Goal: Task Accomplishment & Management: Complete application form

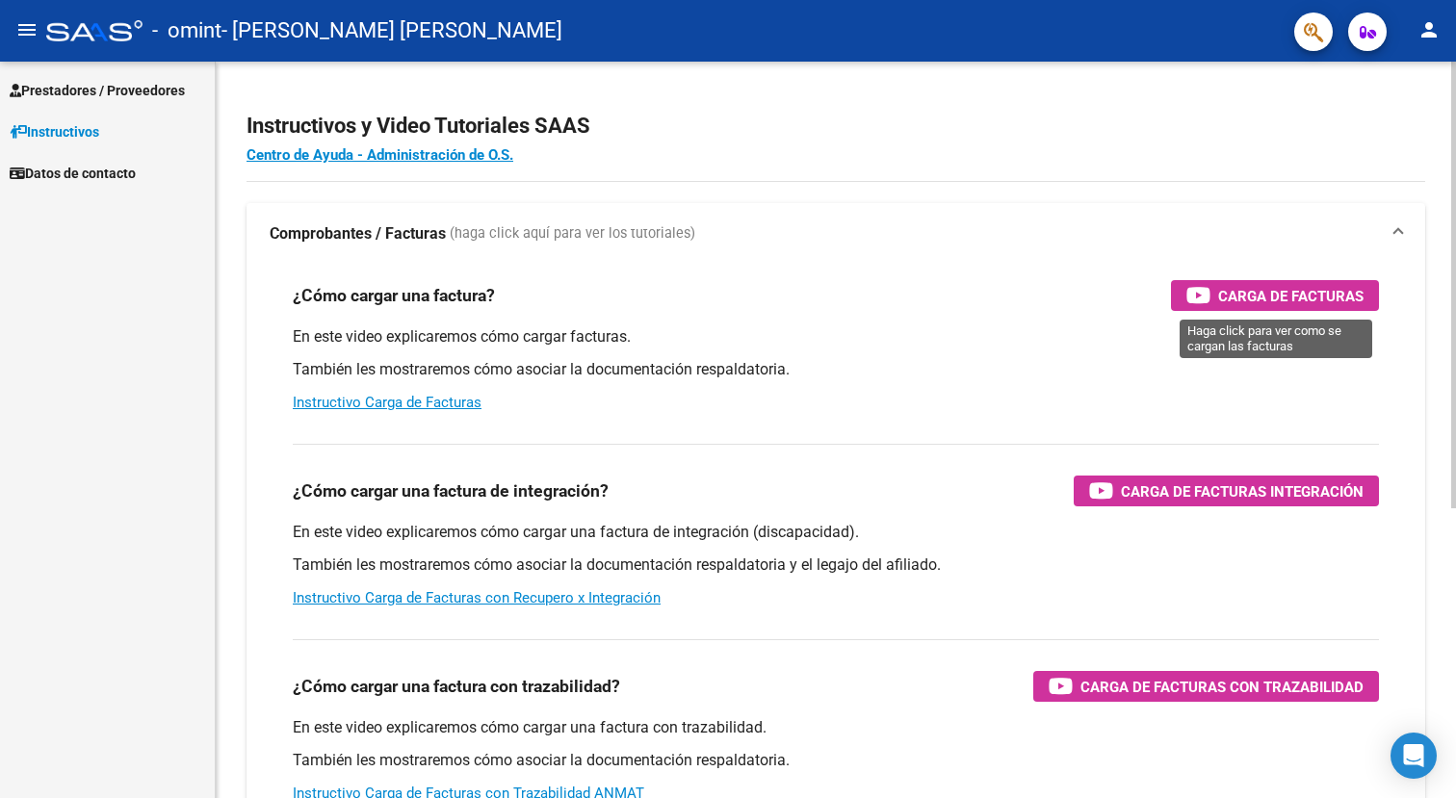
click at [1263, 297] on span "Carga de Facturas" at bounding box center [1290, 296] width 145 height 24
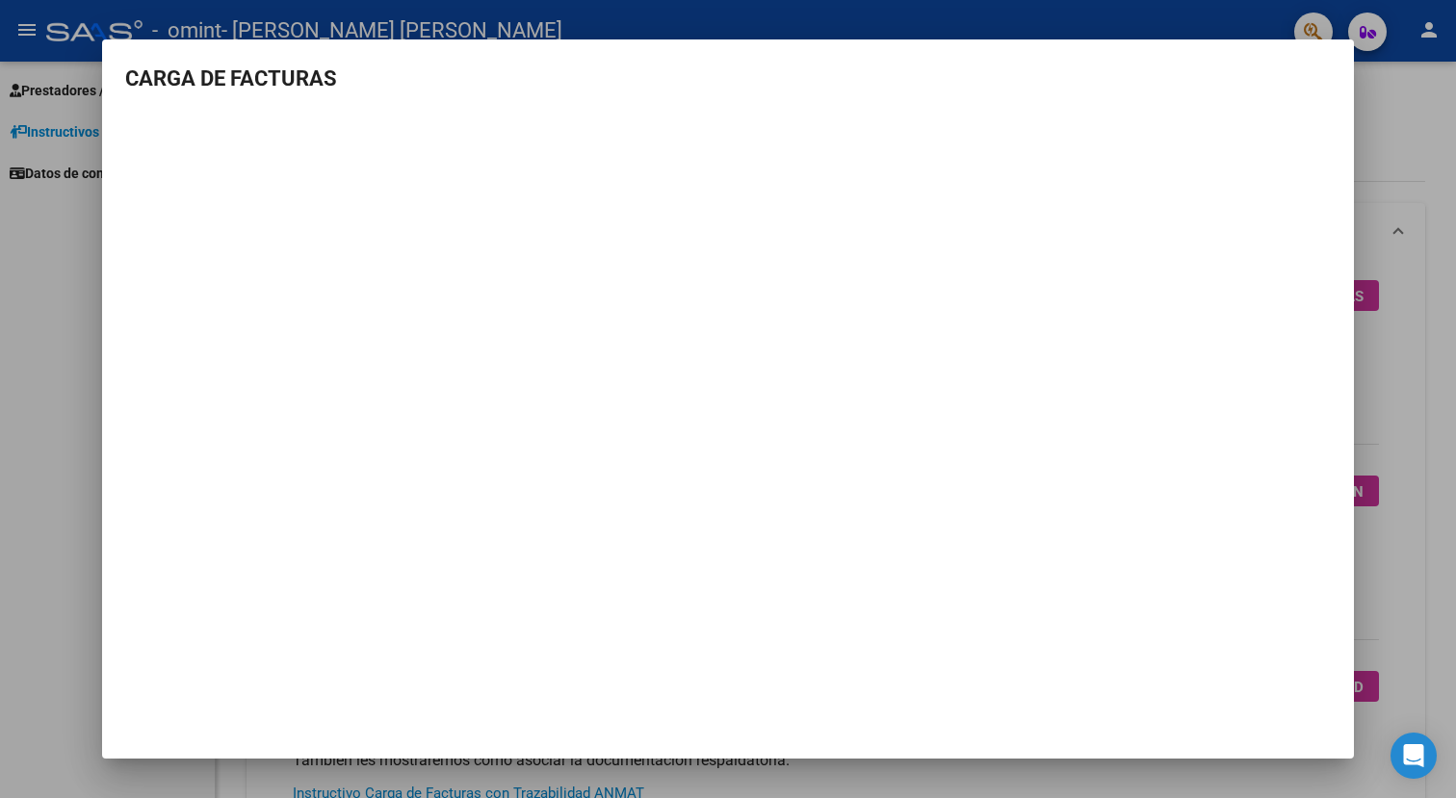
click at [32, 266] on div at bounding box center [728, 399] width 1456 height 798
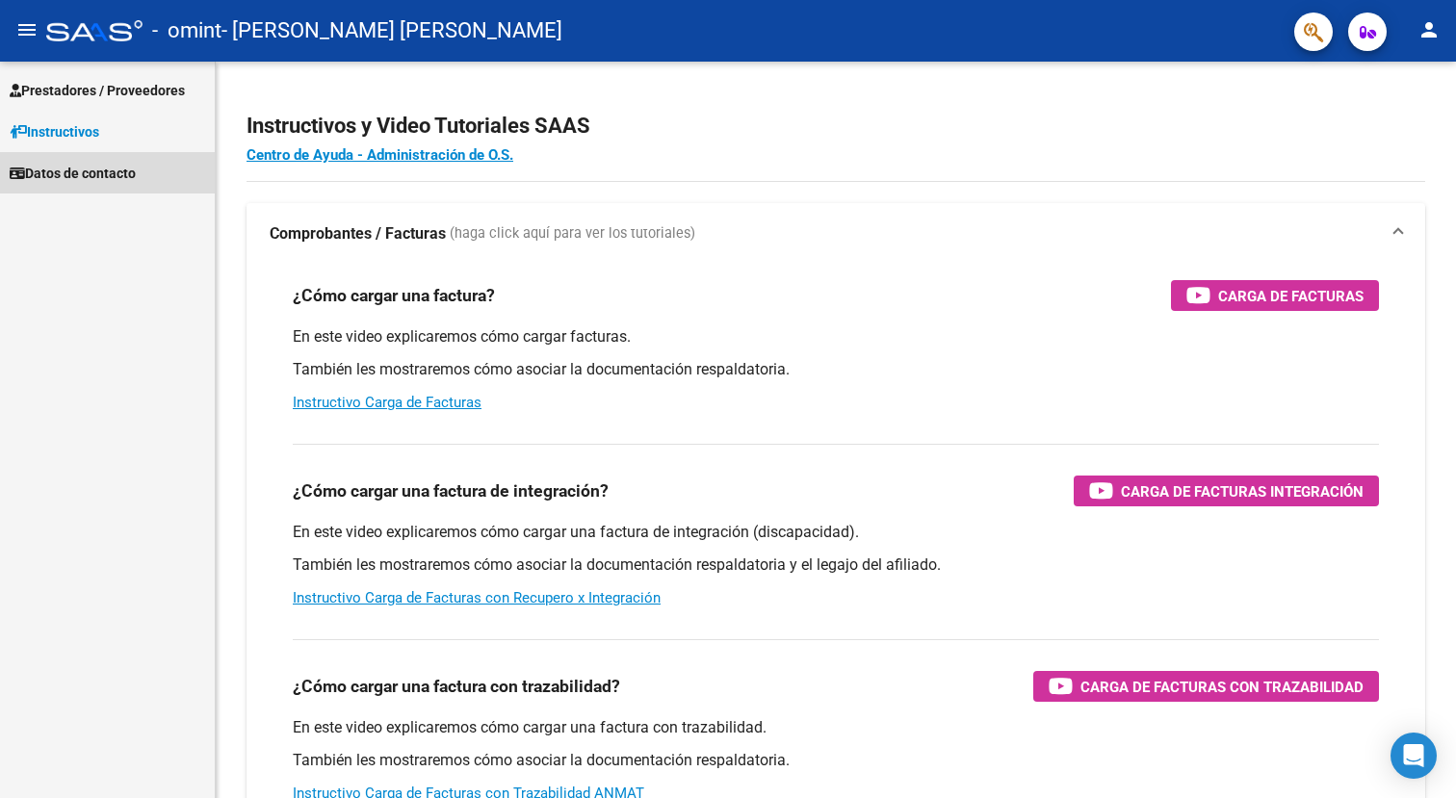
click at [103, 169] on span "Datos de contacto" at bounding box center [73, 173] width 126 height 21
click at [112, 164] on span "Datos de contacto" at bounding box center [73, 173] width 126 height 21
click at [112, 130] on link "Instructivos" at bounding box center [107, 131] width 215 height 41
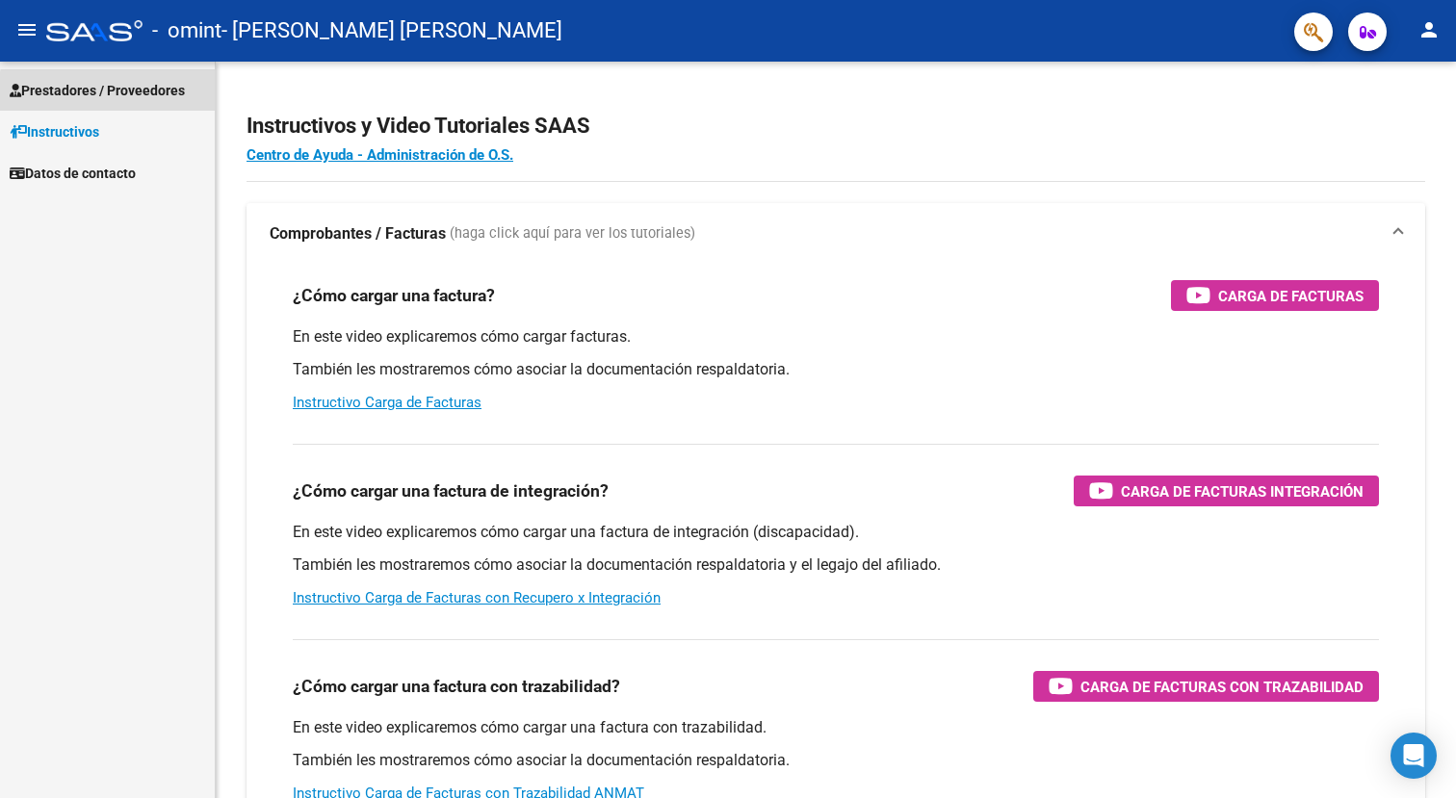
click at [111, 92] on span "Prestadores / Proveedores" at bounding box center [97, 90] width 175 height 21
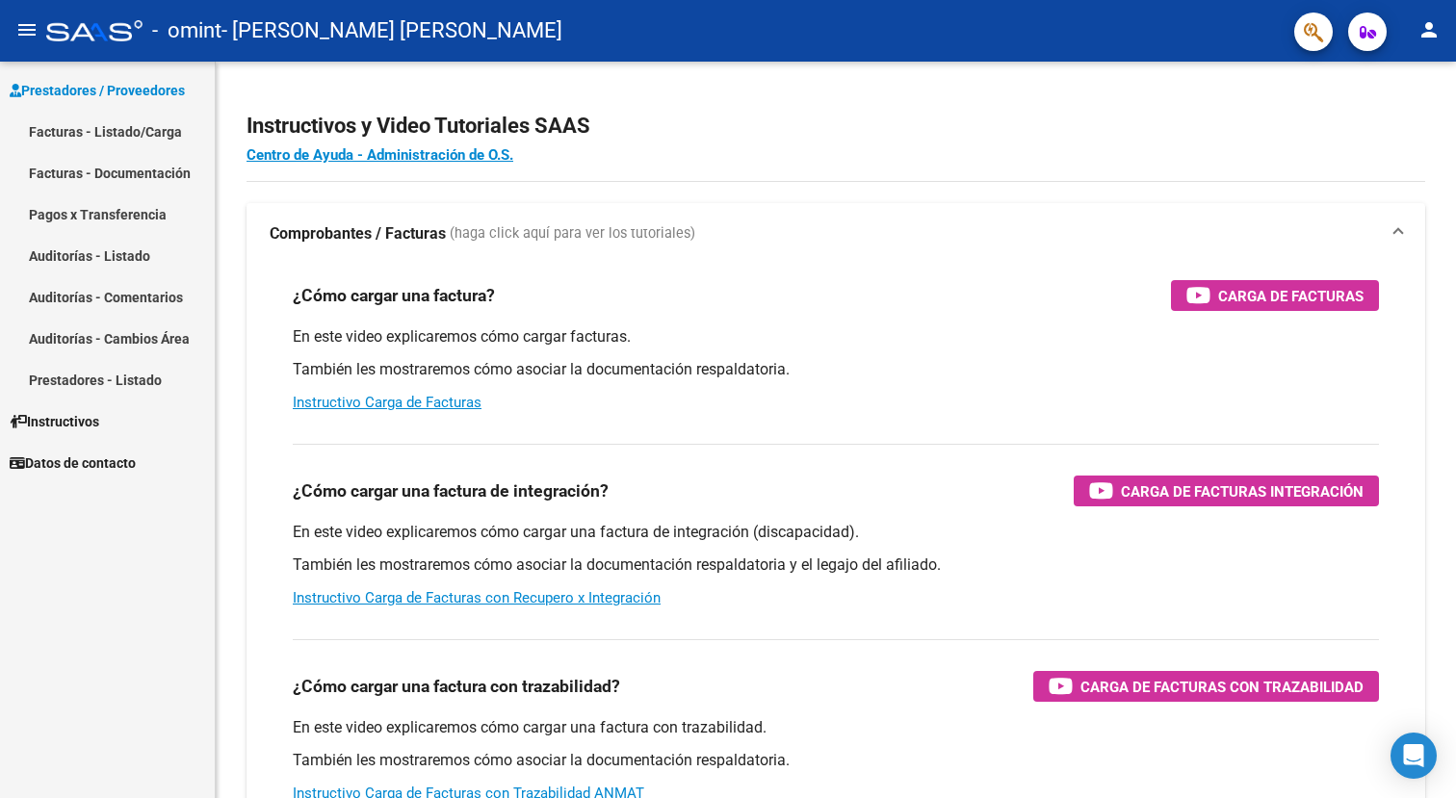
click at [121, 126] on link "Facturas - Listado/Carga" at bounding box center [107, 131] width 215 height 41
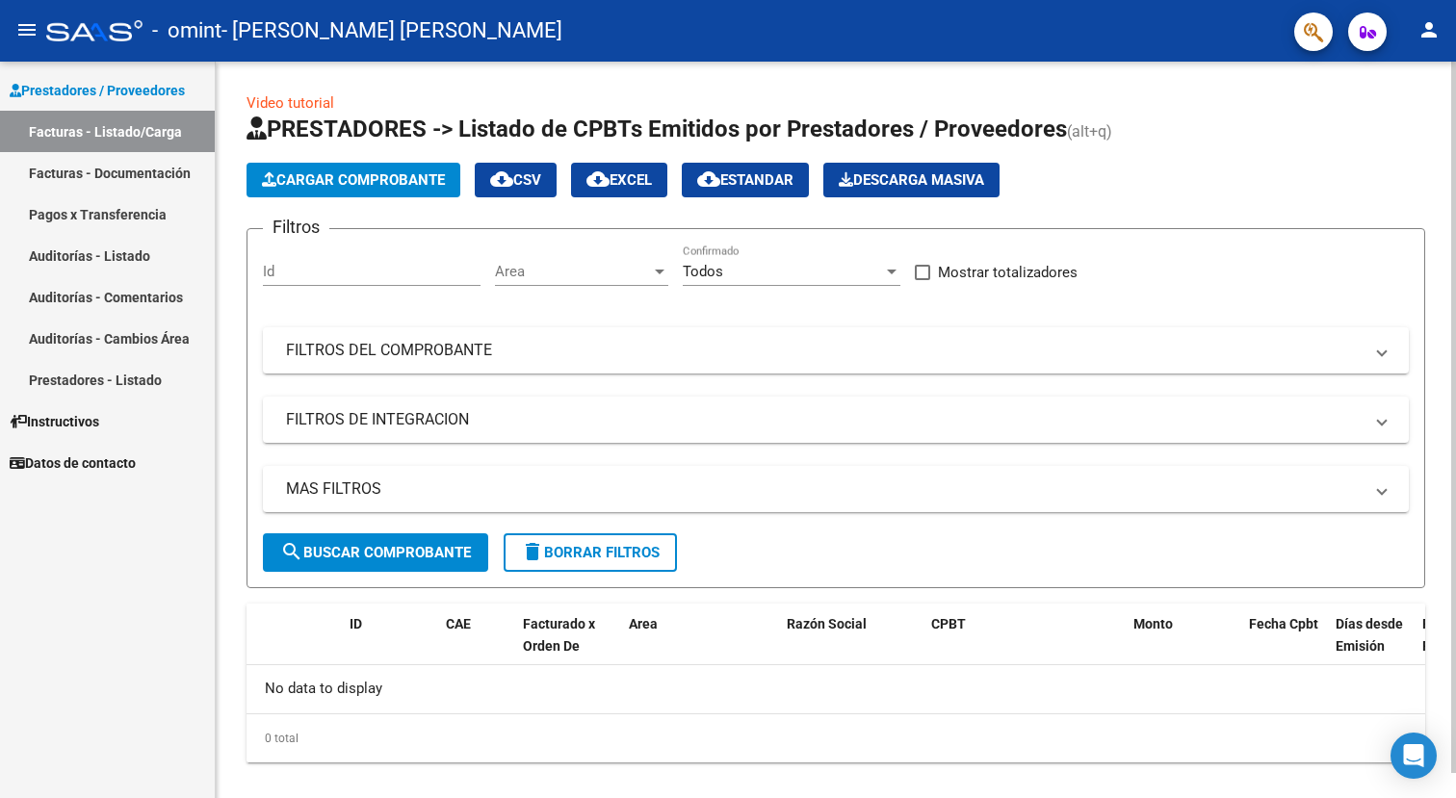
click at [224, 252] on div "Video tutorial PRESTADORES -> Listado de CPBTs Emitidos por Prestadores / Prove…" at bounding box center [836, 443] width 1241 height 763
click at [140, 130] on link "Facturas - Listado/Carga" at bounding box center [107, 131] width 215 height 41
click at [145, 158] on link "Facturas - Documentación" at bounding box center [107, 172] width 215 height 41
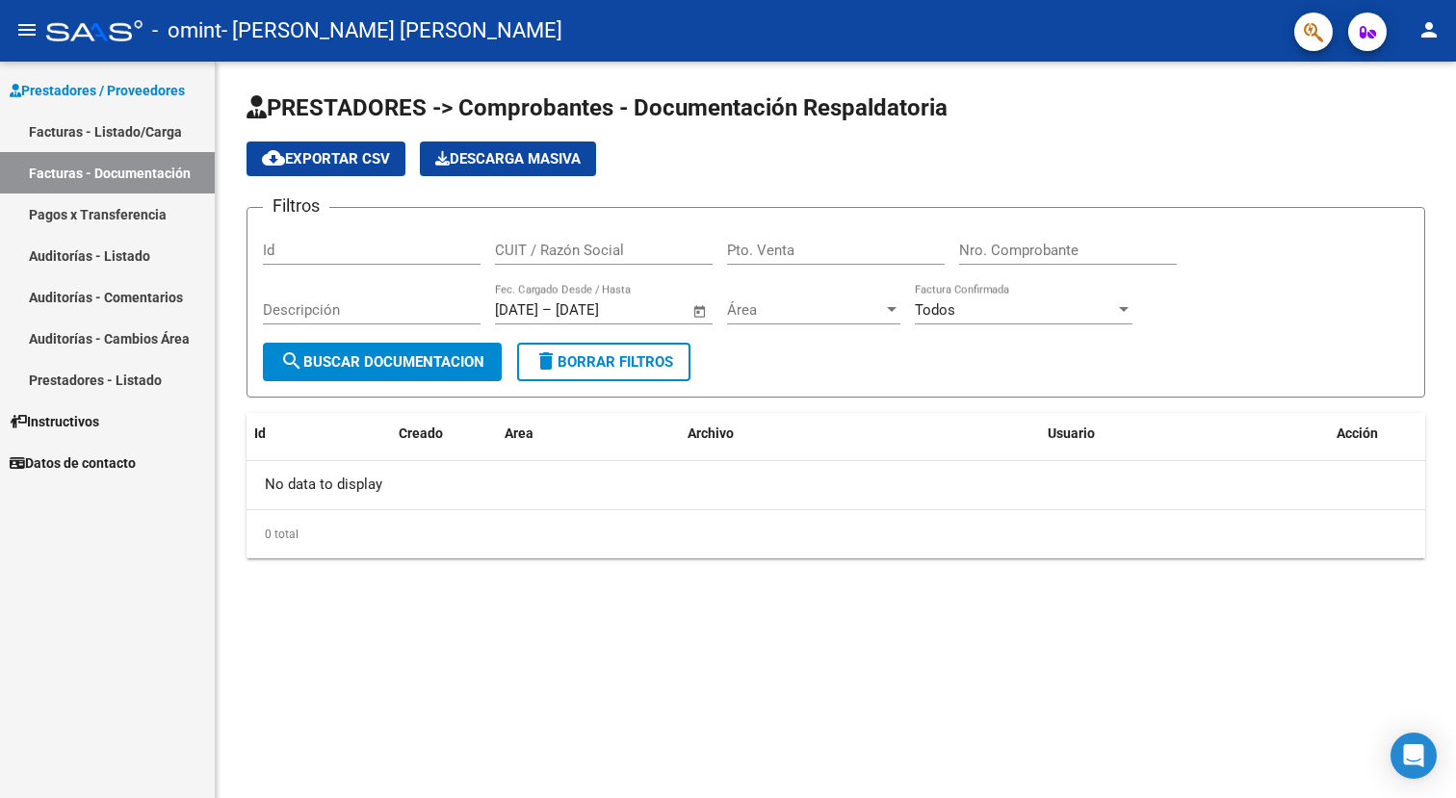
click at [145, 221] on link "Pagos x Transferencia" at bounding box center [107, 214] width 215 height 41
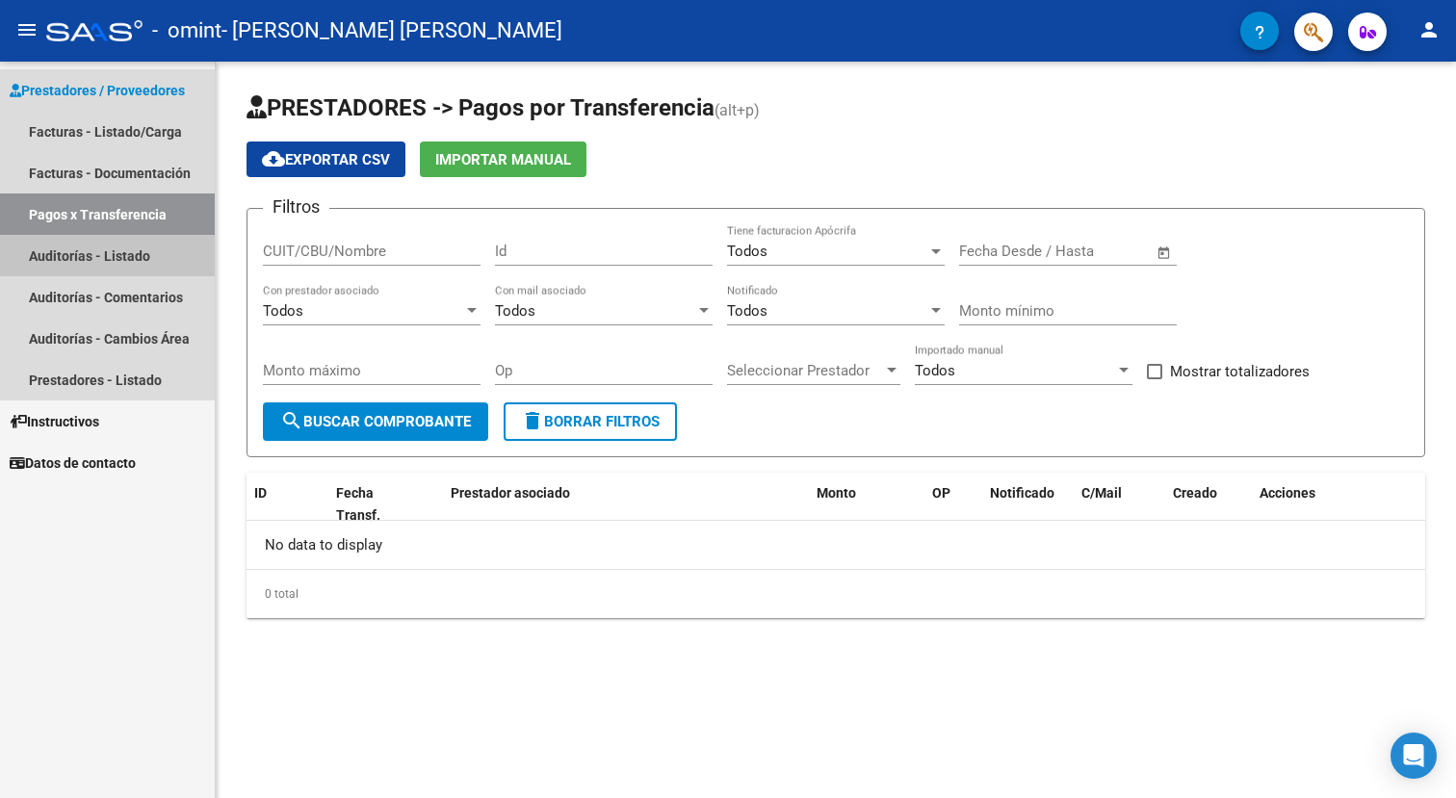
click at [151, 268] on link "Auditorías - Listado" at bounding box center [107, 255] width 215 height 41
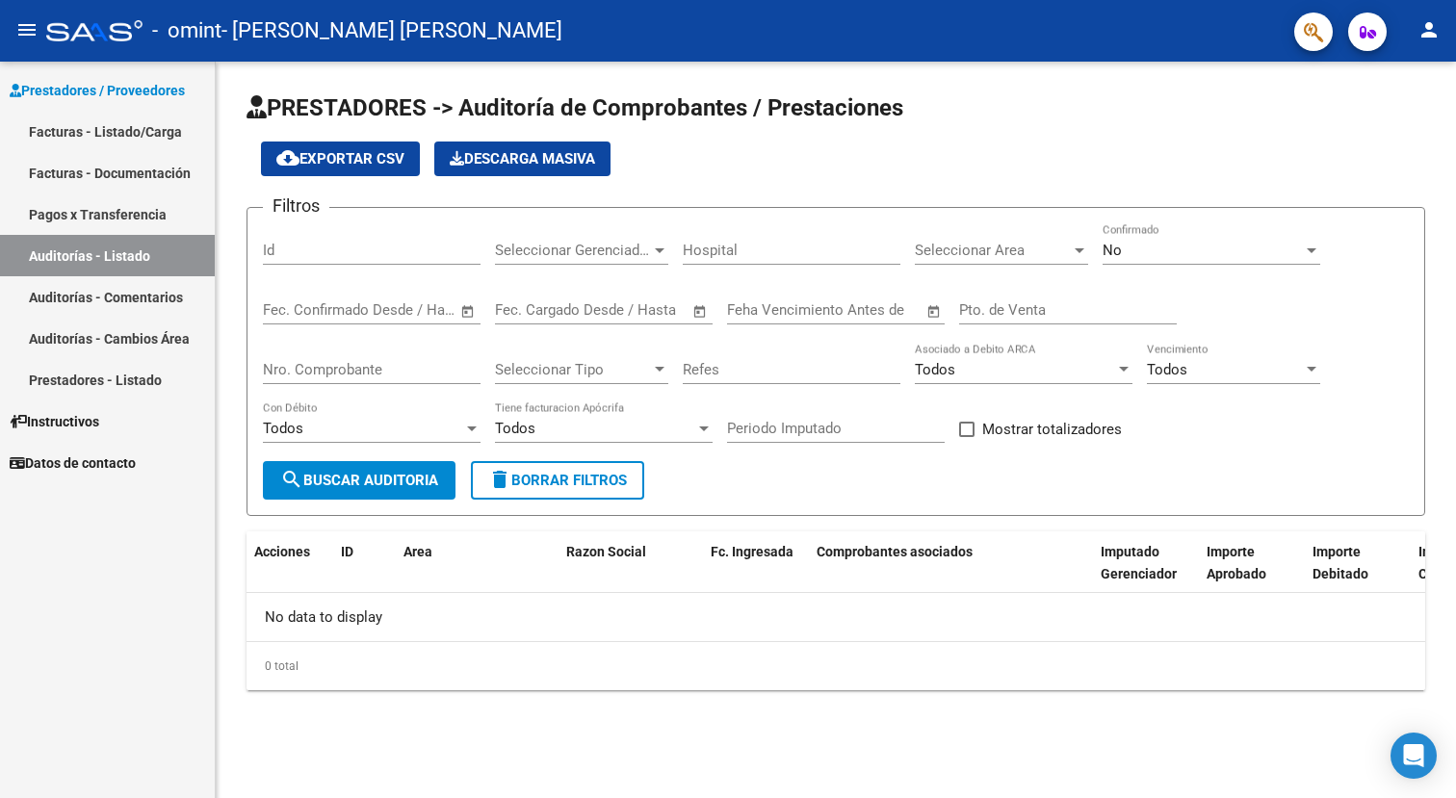
click at [151, 307] on link "Auditorías - Comentarios" at bounding box center [107, 296] width 215 height 41
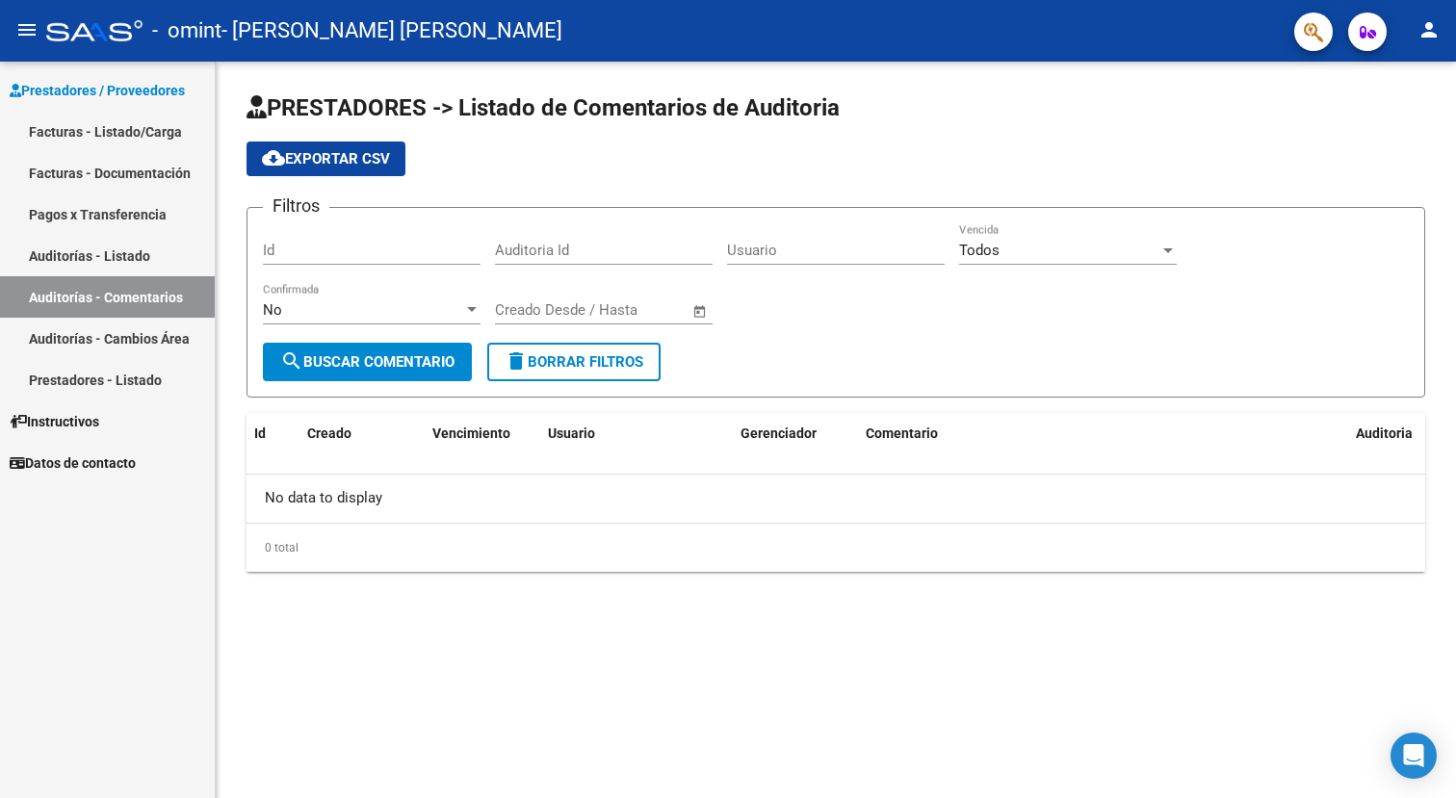
click at [153, 339] on link "Auditorías - Cambios Área" at bounding box center [107, 338] width 215 height 41
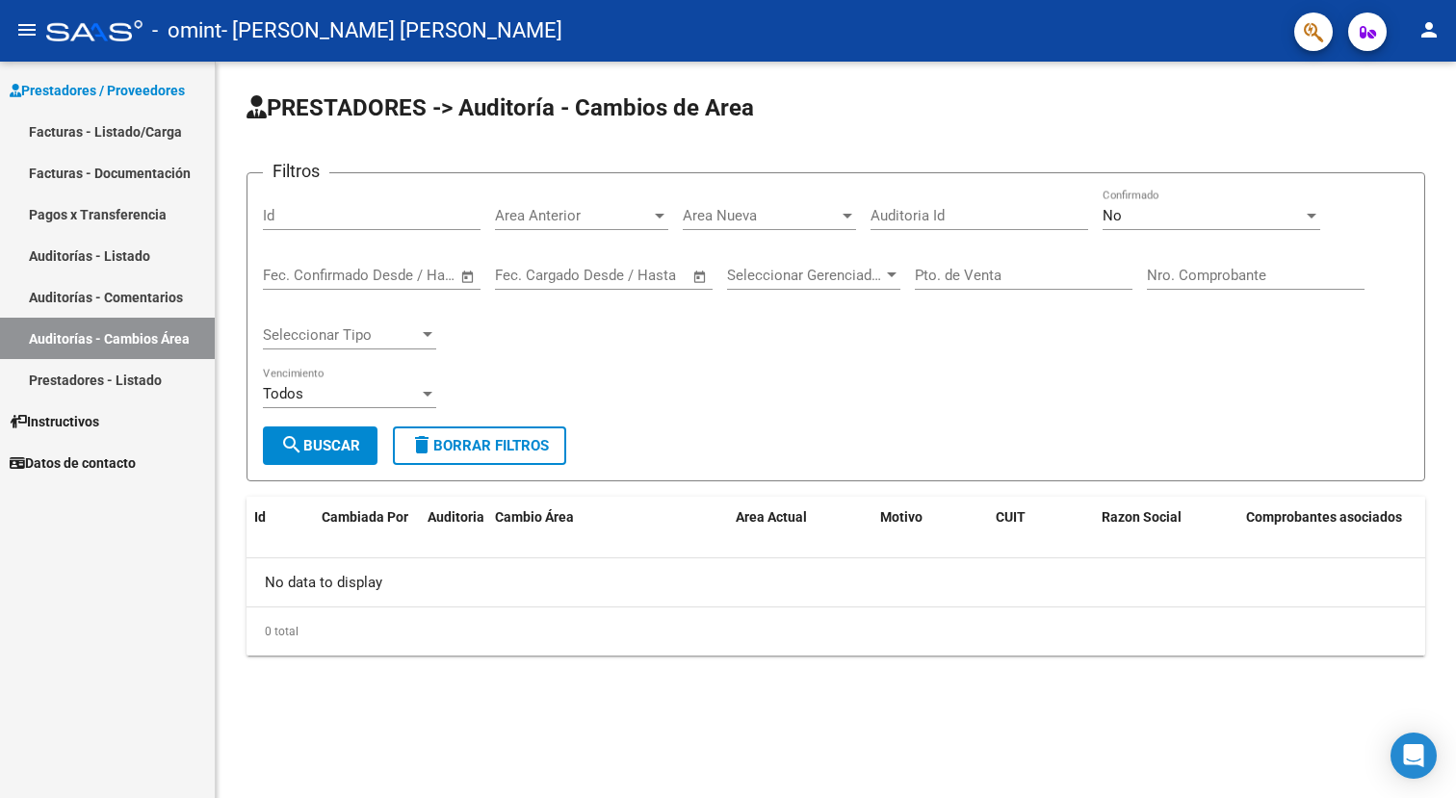
click at [140, 386] on link "Prestadores - Listado" at bounding box center [107, 379] width 215 height 41
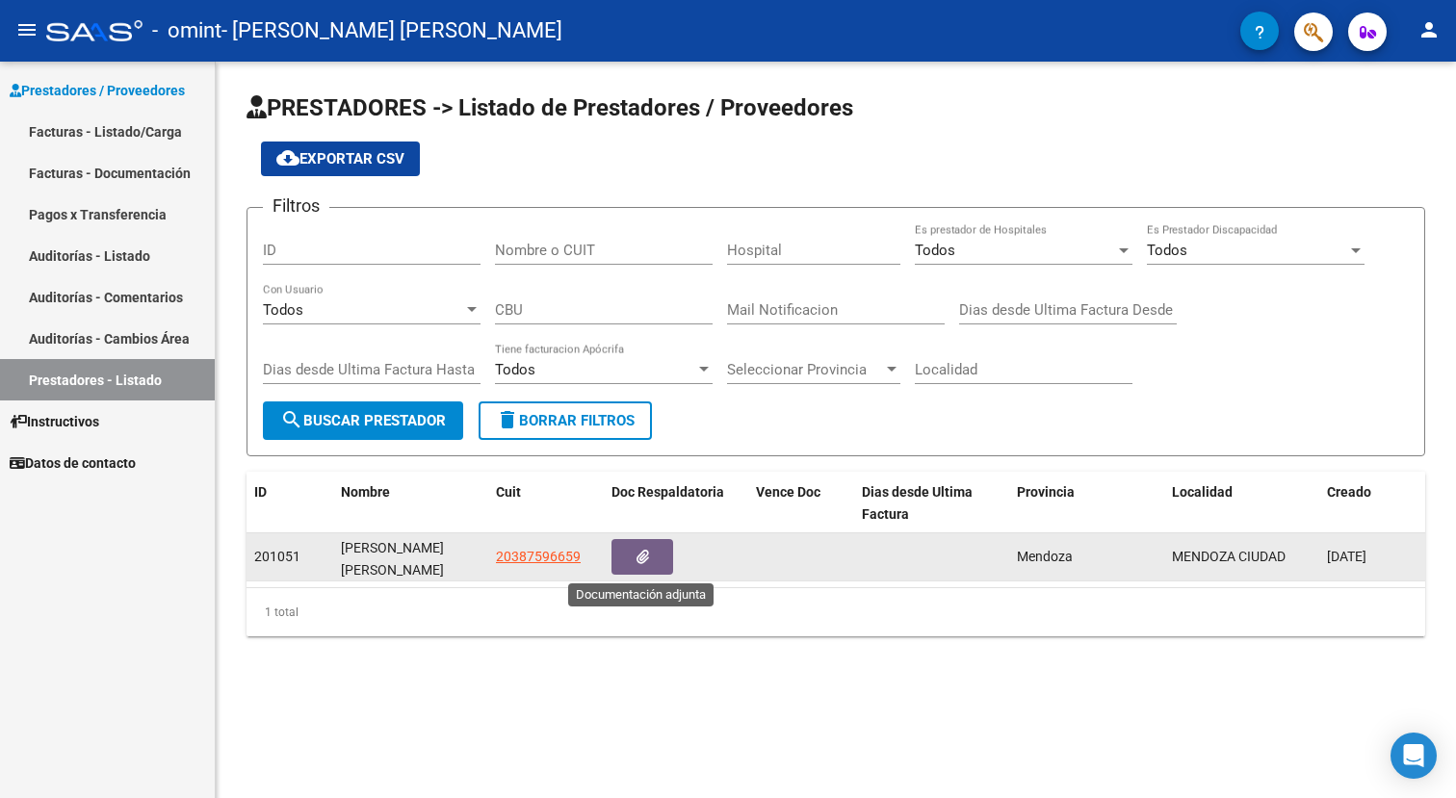
click at [648, 557] on icon "button" at bounding box center [643, 557] width 13 height 14
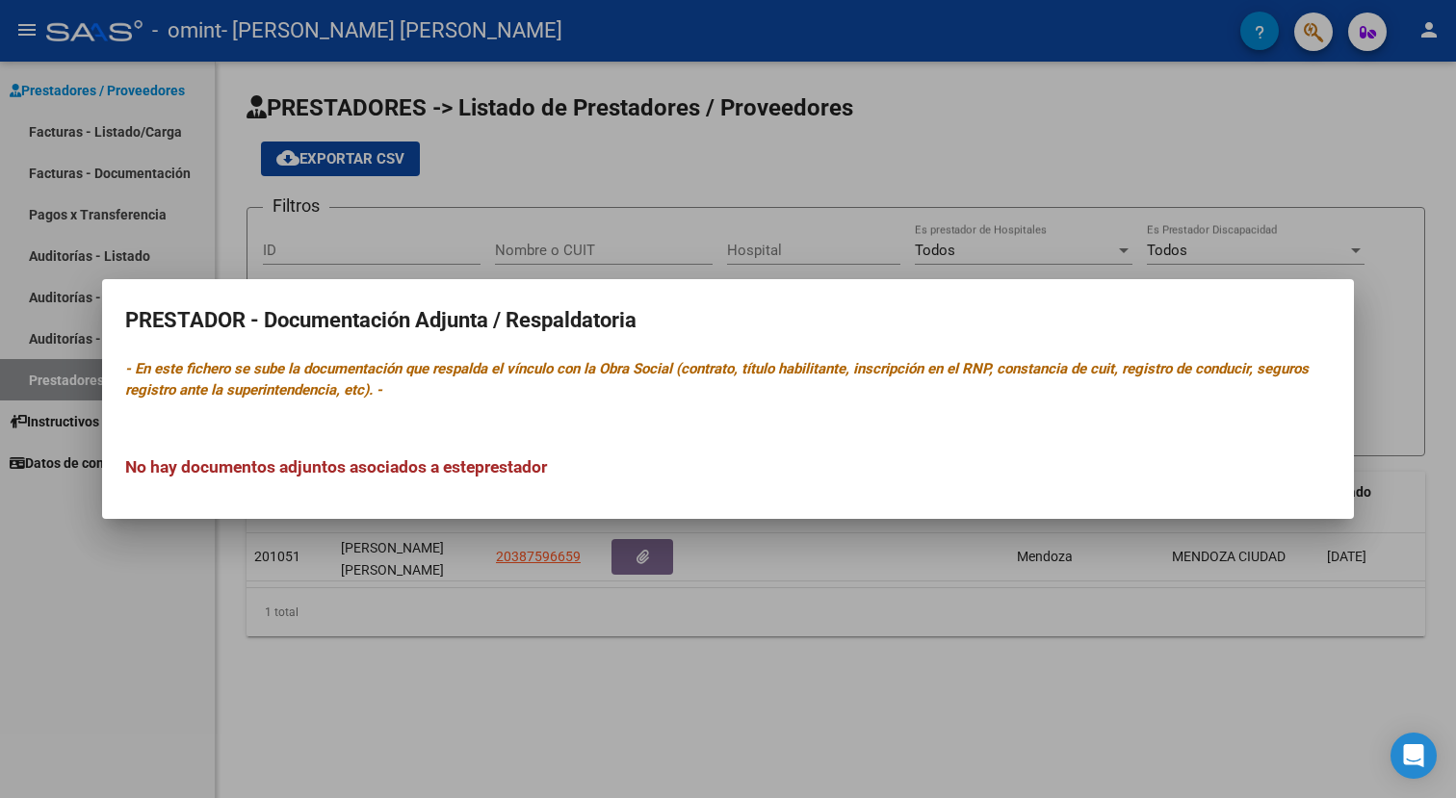
click at [602, 640] on div at bounding box center [728, 399] width 1456 height 798
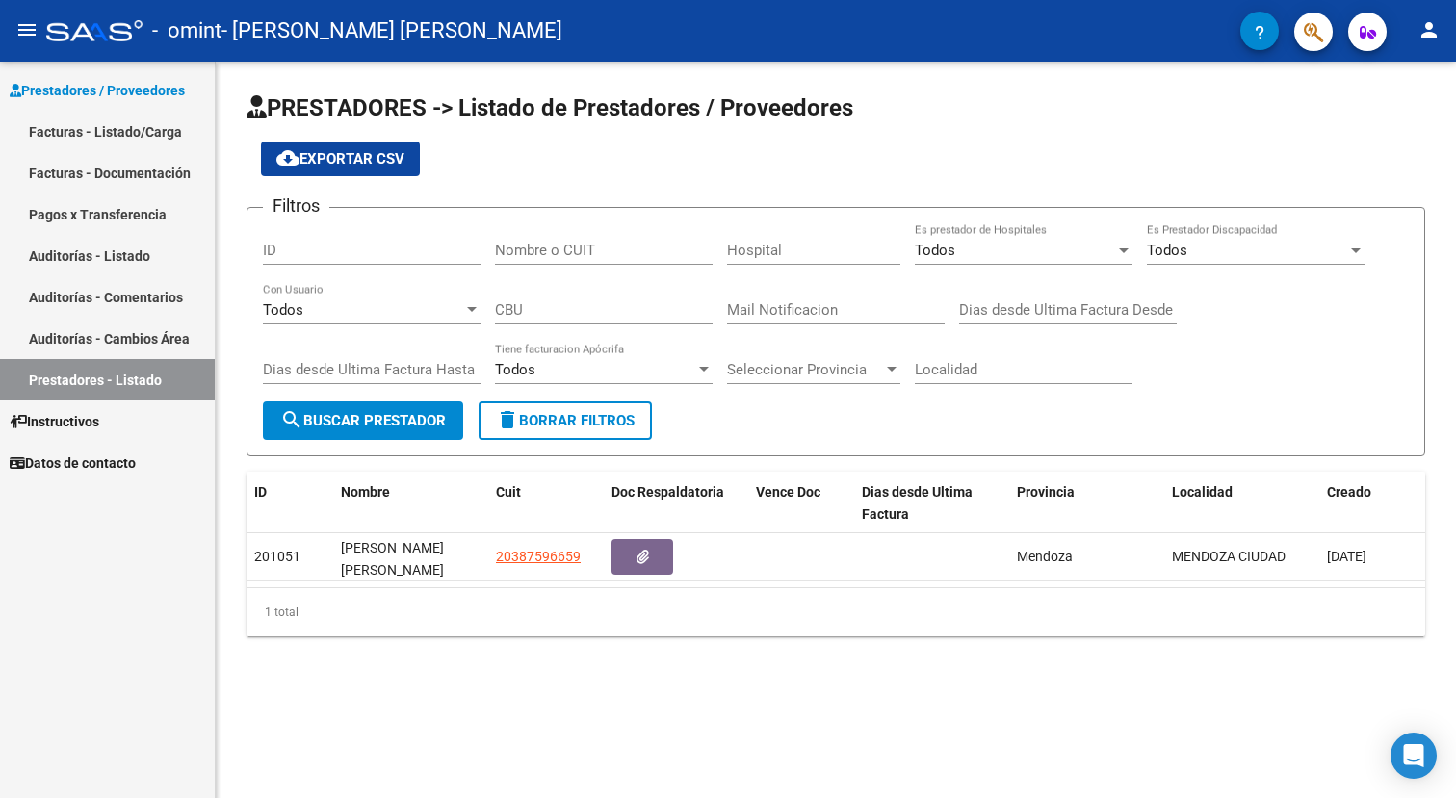
drag, startPoint x: 412, startPoint y: 355, endPoint x: 429, endPoint y: 276, distance: 80.7
click at [429, 290] on div "Filtros ID Nombre o CUIT Hospital Todos Es prestador de Hospitales Todos Es Pre…" at bounding box center [836, 312] width 1146 height 178
click at [1423, 31] on mat-icon "person" at bounding box center [1429, 29] width 23 height 23
click at [1388, 83] on button "person Mi Perfil" at bounding box center [1390, 81] width 118 height 46
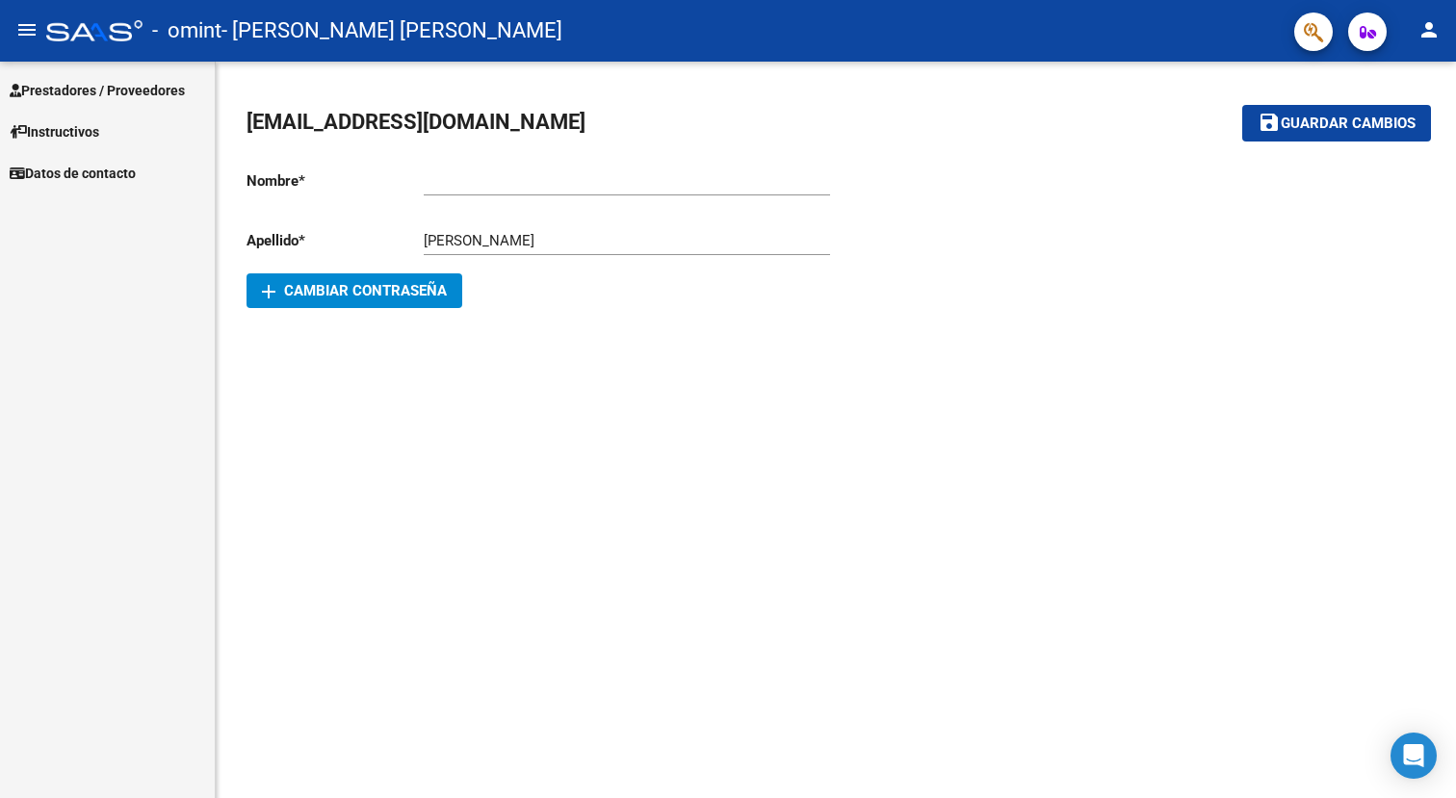
click at [76, 136] on span "Instructivos" at bounding box center [55, 131] width 90 height 21
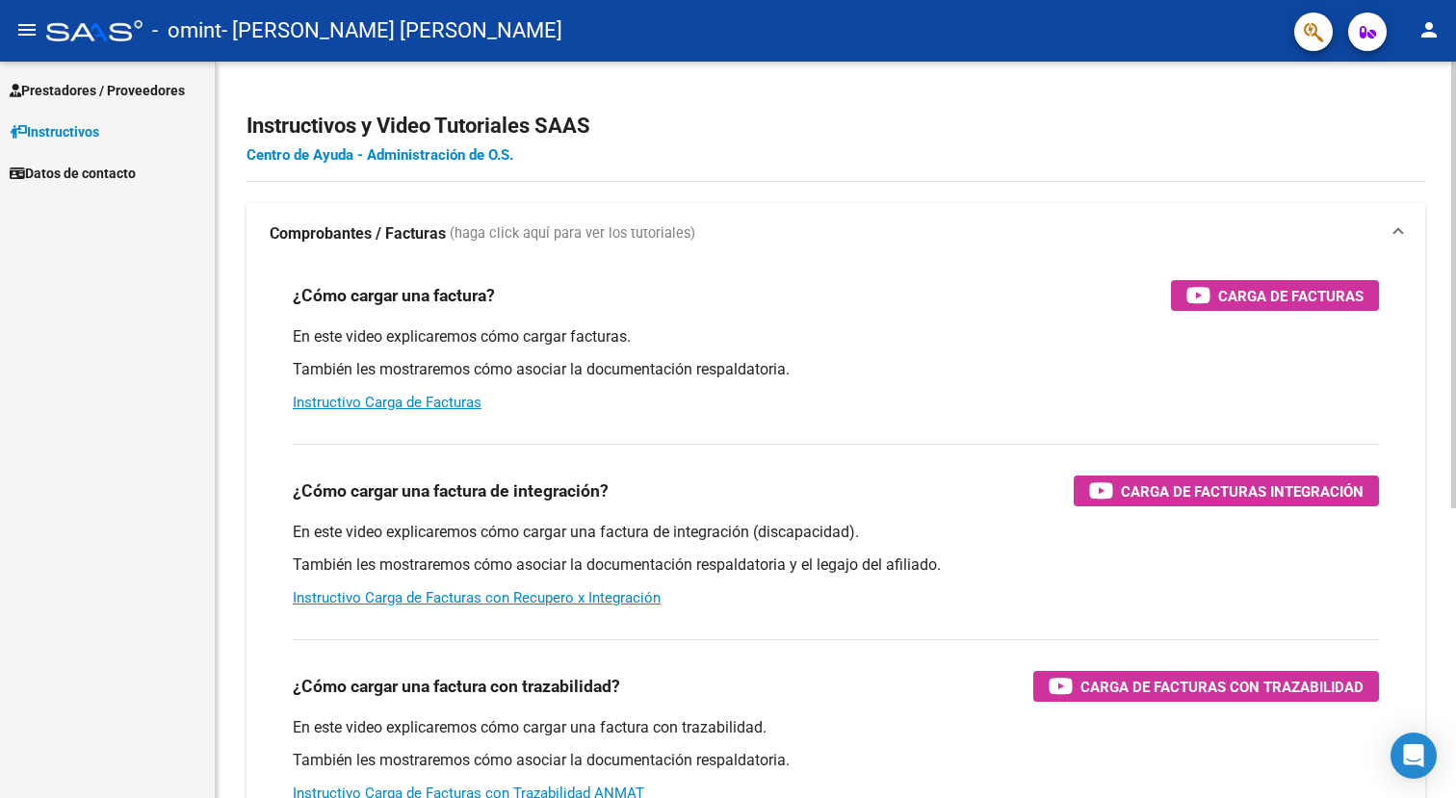
click at [419, 157] on link "Centro de Ayuda - Administración de O.S." at bounding box center [380, 154] width 267 height 17
click at [1184, 490] on span "Carga de Facturas Integración" at bounding box center [1242, 492] width 243 height 24
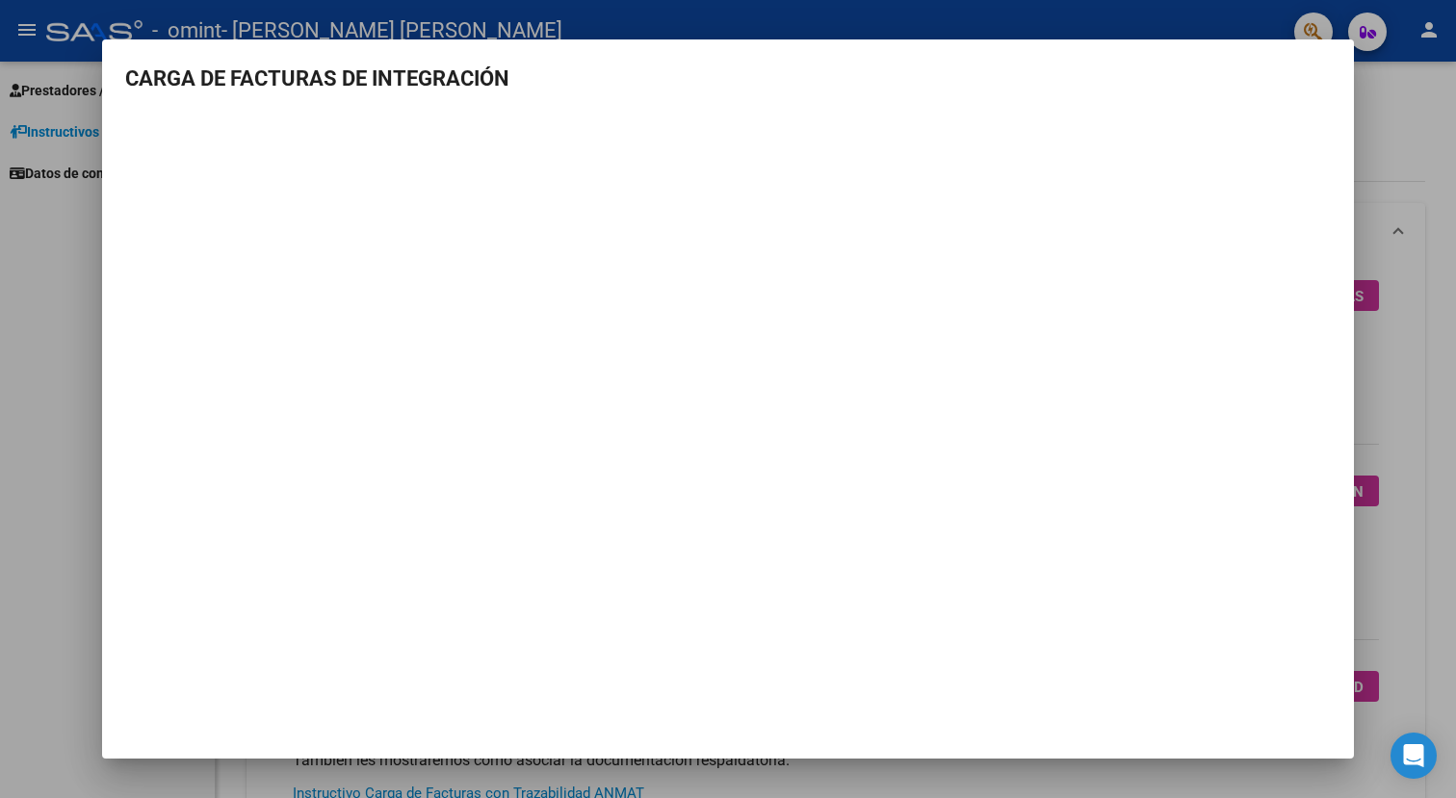
click at [1175, 29] on div at bounding box center [728, 399] width 1456 height 798
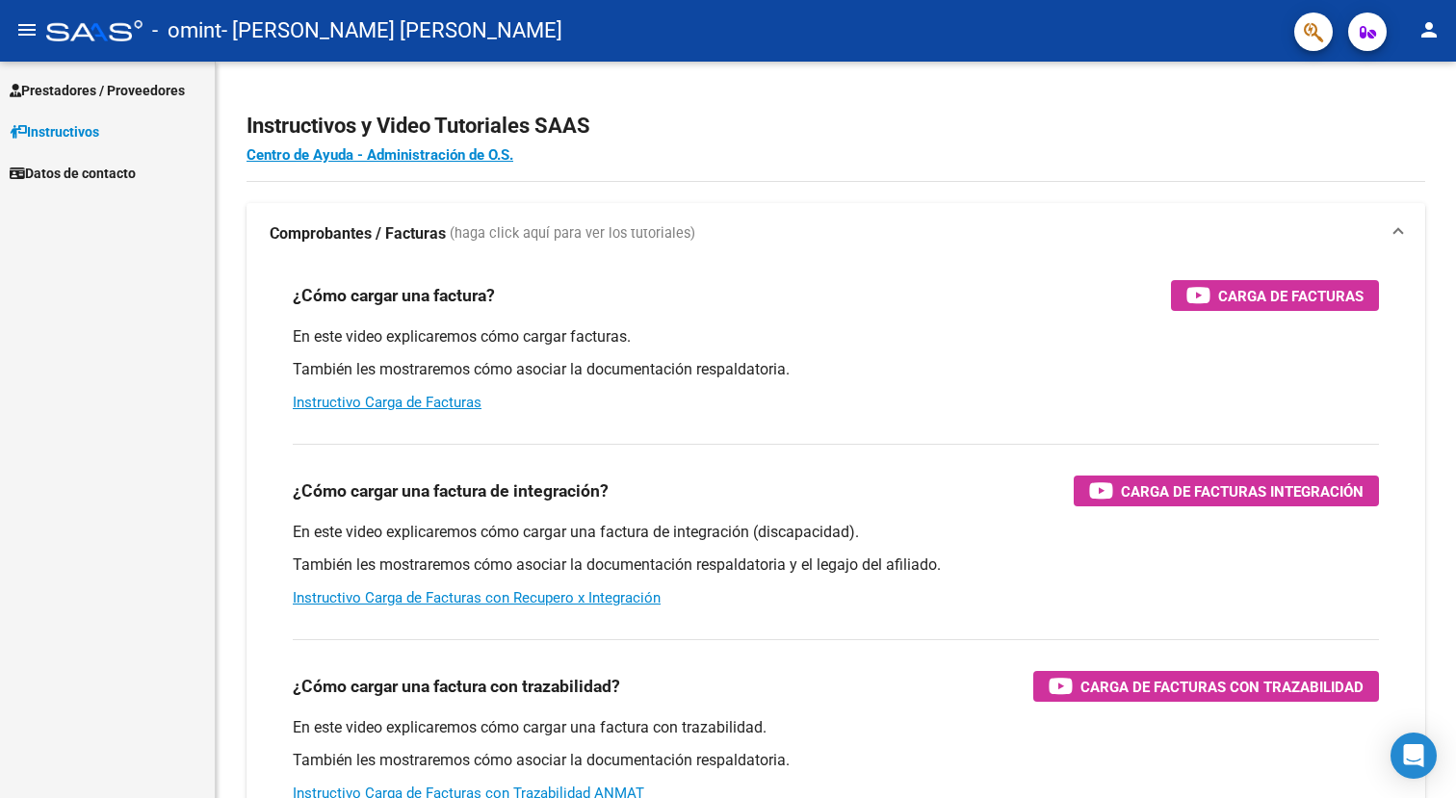
click at [216, 29] on span "- omint" at bounding box center [186, 31] width 69 height 42
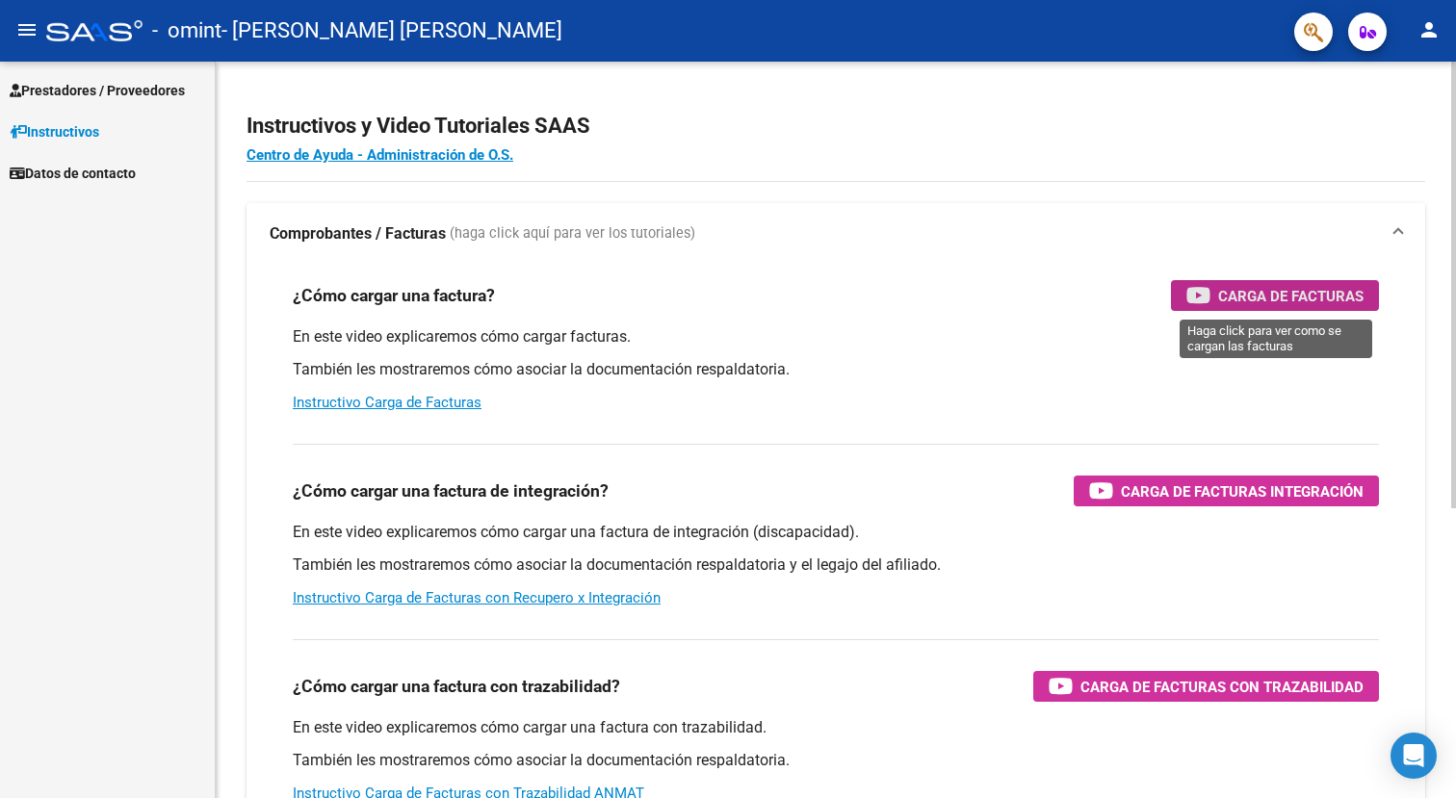
click at [1201, 287] on icon "button" at bounding box center [1199, 295] width 24 height 22
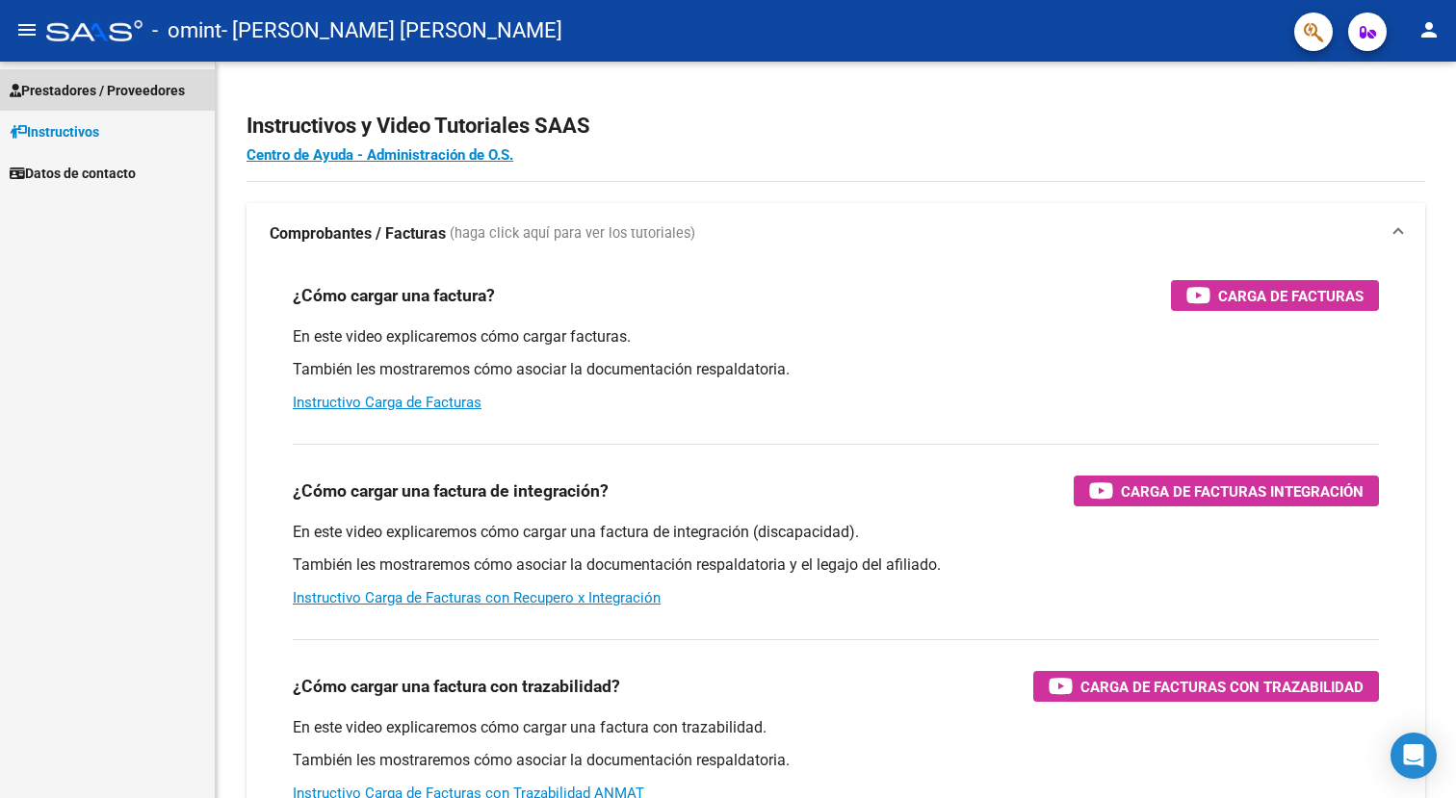
click at [136, 97] on span "Prestadores / Proveedores" at bounding box center [97, 90] width 175 height 21
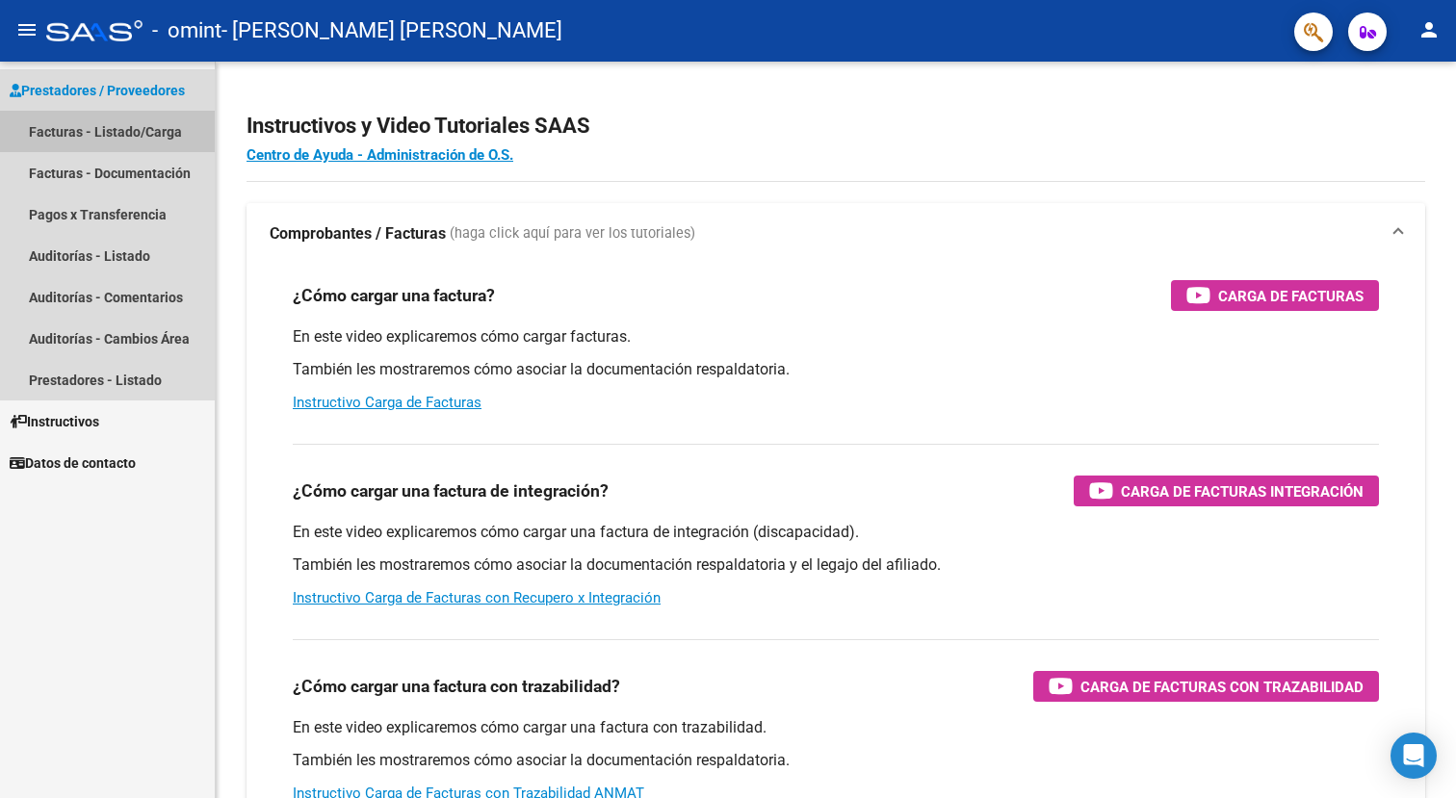
click at [137, 137] on link "Facturas - Listado/Carga" at bounding box center [107, 131] width 215 height 41
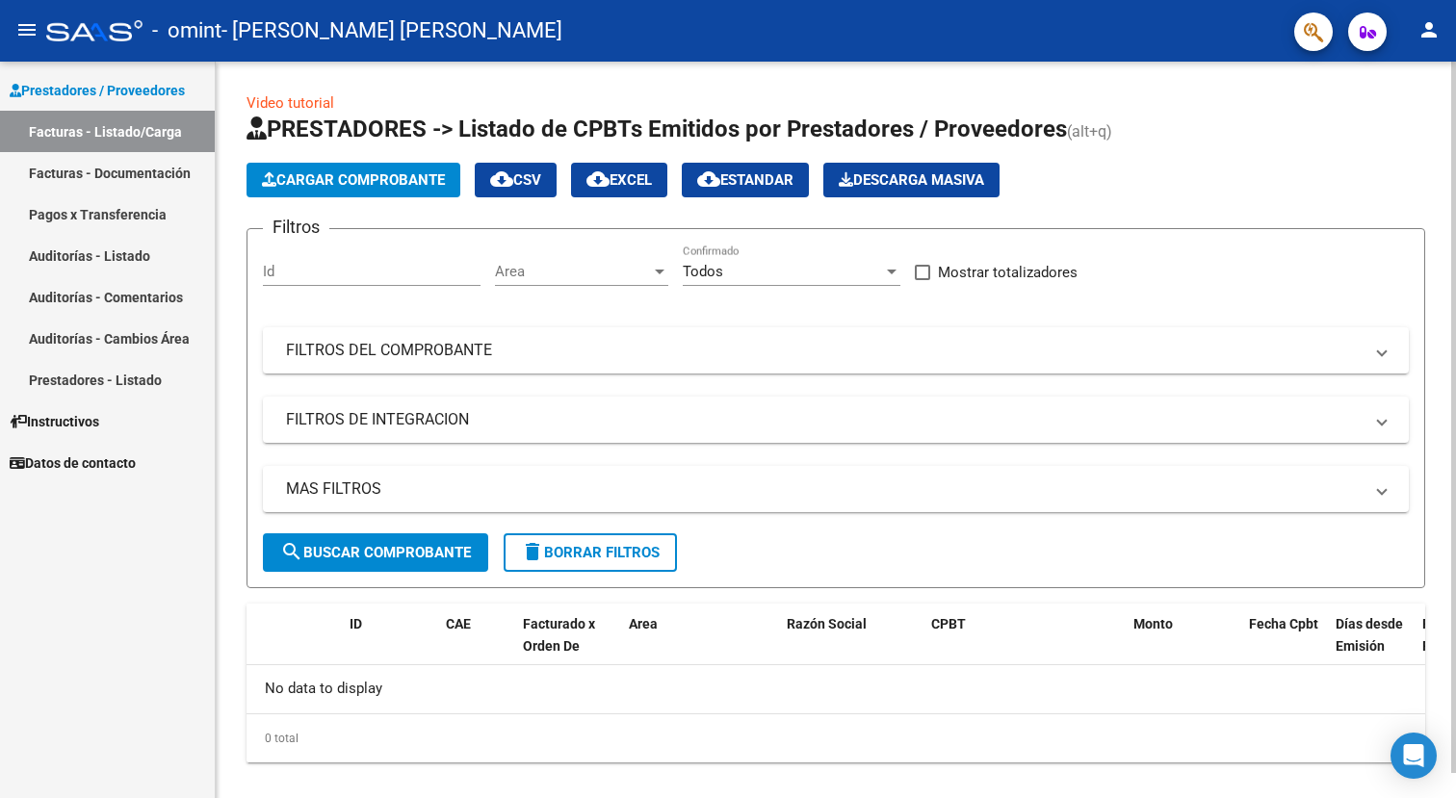
click at [391, 182] on span "Cargar Comprobante" at bounding box center [353, 179] width 183 height 17
click at [306, 187] on span "Cargar Comprobante" at bounding box center [353, 179] width 183 height 17
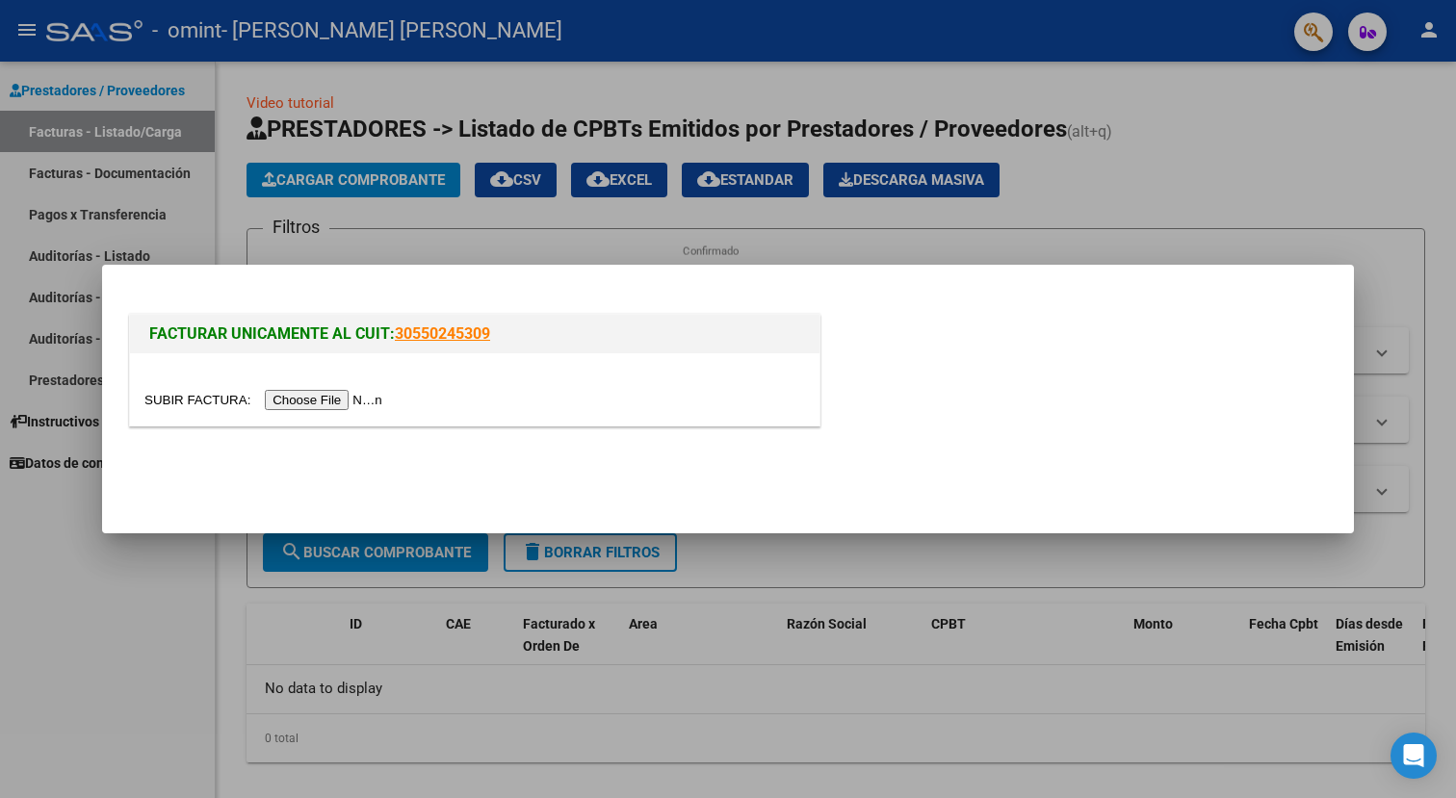
click at [340, 402] on input "file" at bounding box center [266, 400] width 244 height 20
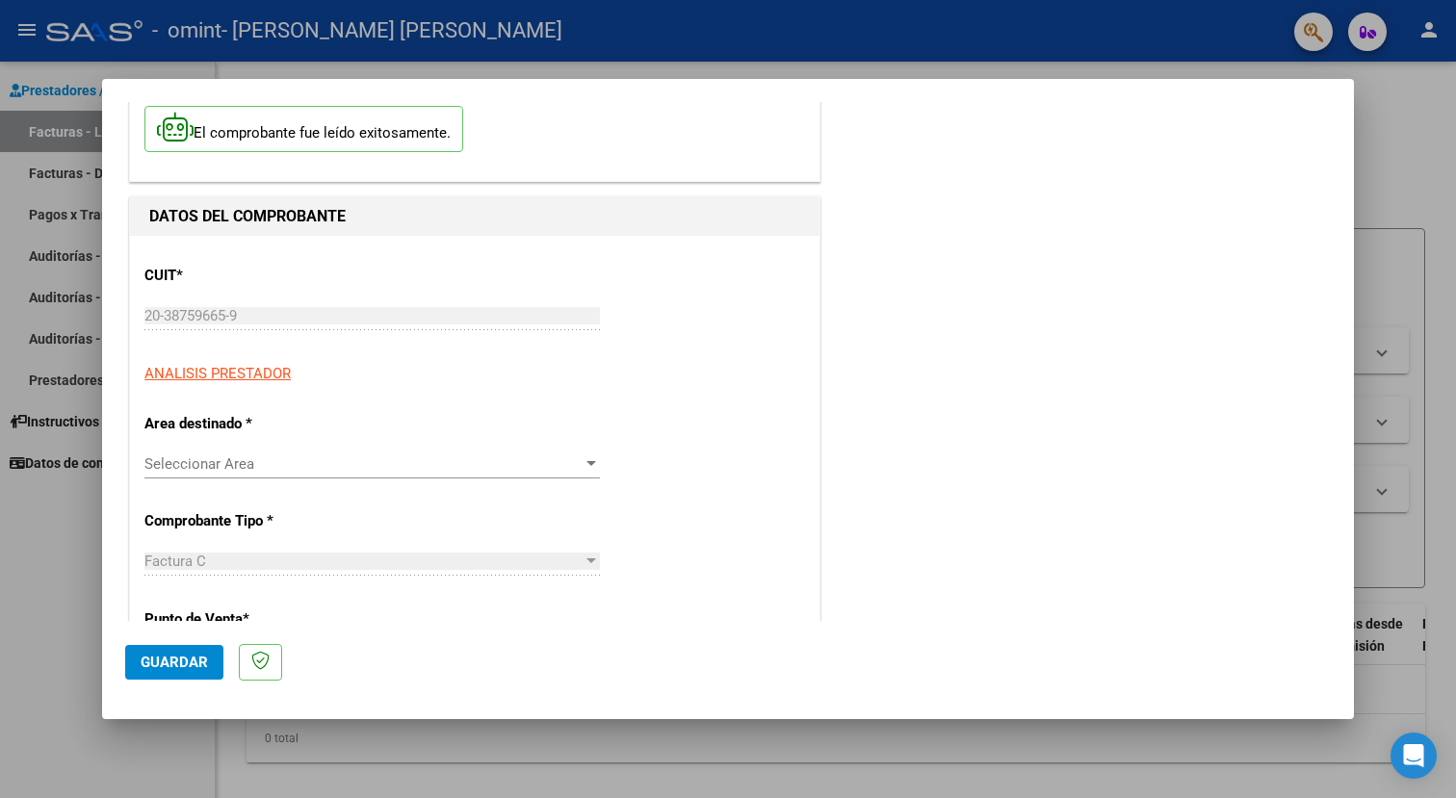
scroll to position [114, 0]
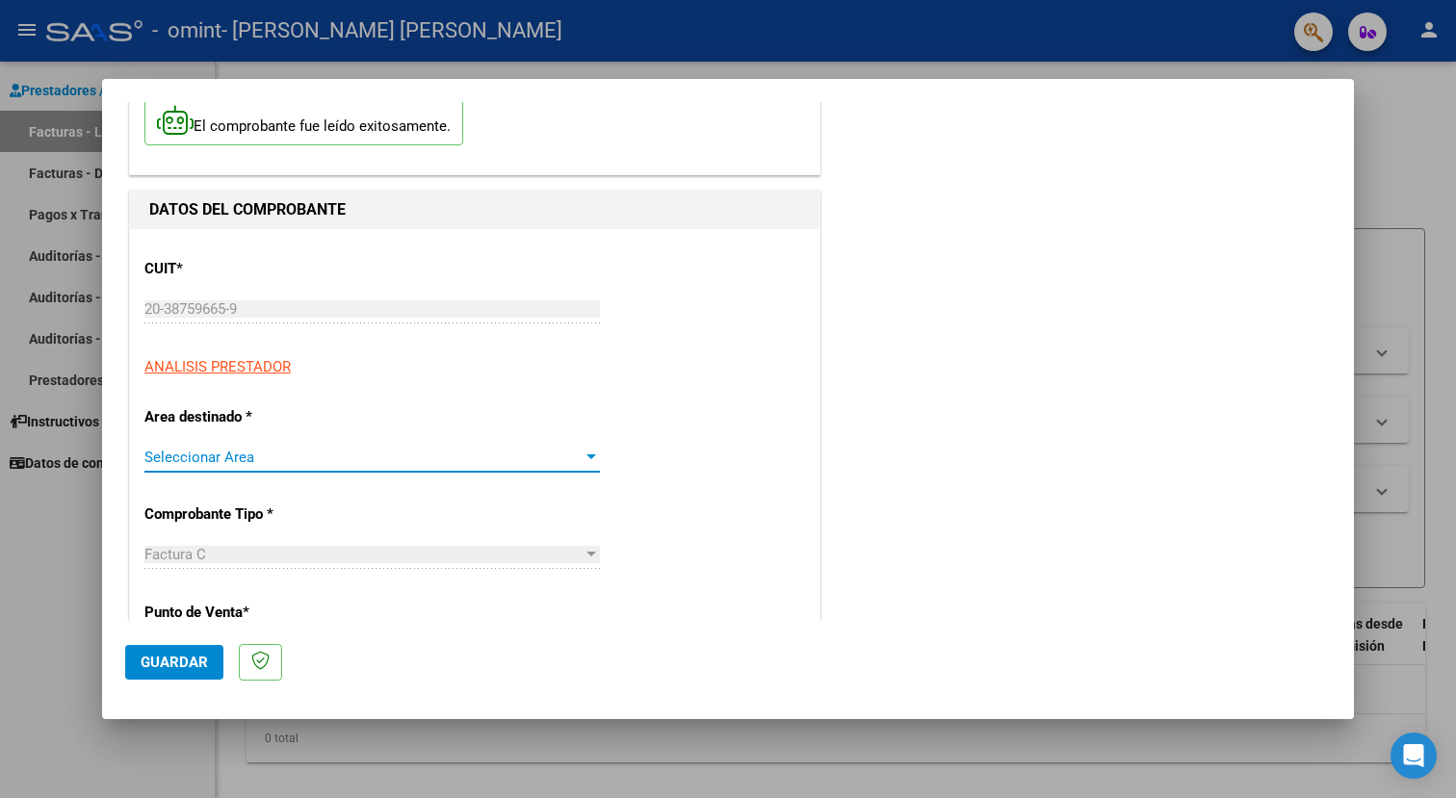
click at [314, 454] on span "Seleccionar Area" at bounding box center [363, 457] width 438 height 17
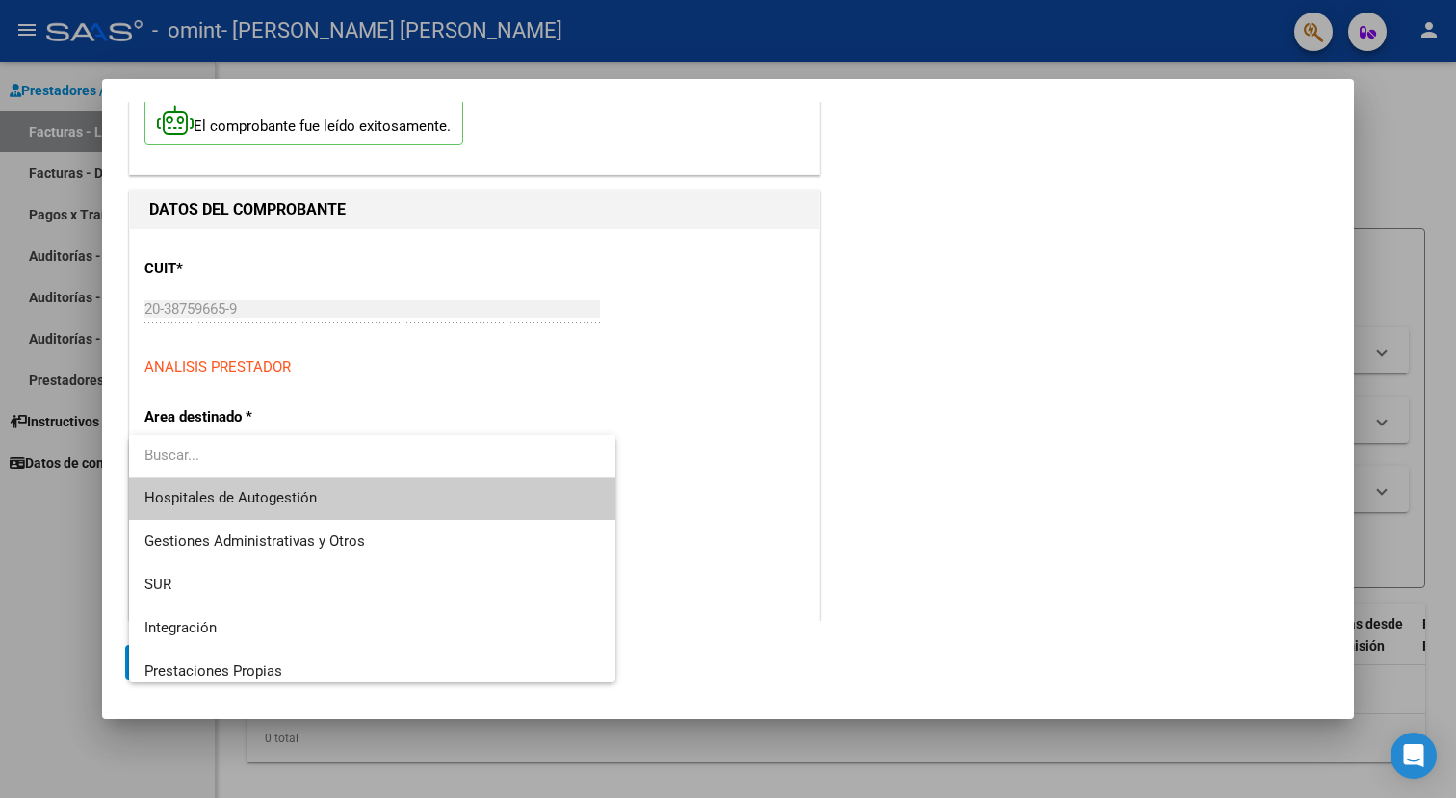
scroll to position [0, 0]
click at [406, 373] on div at bounding box center [728, 399] width 1456 height 798
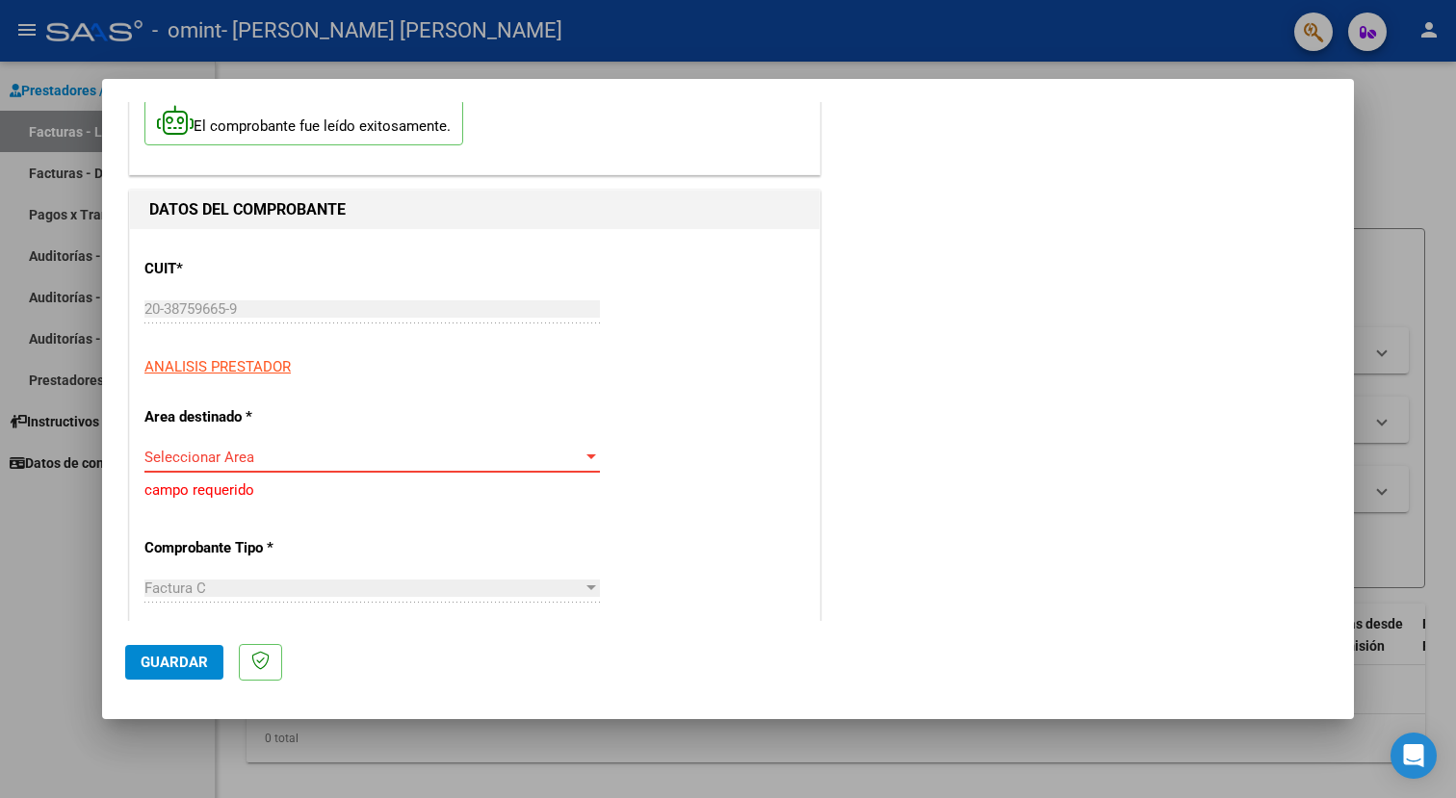
click at [373, 460] on span "Seleccionar Area" at bounding box center [363, 457] width 438 height 17
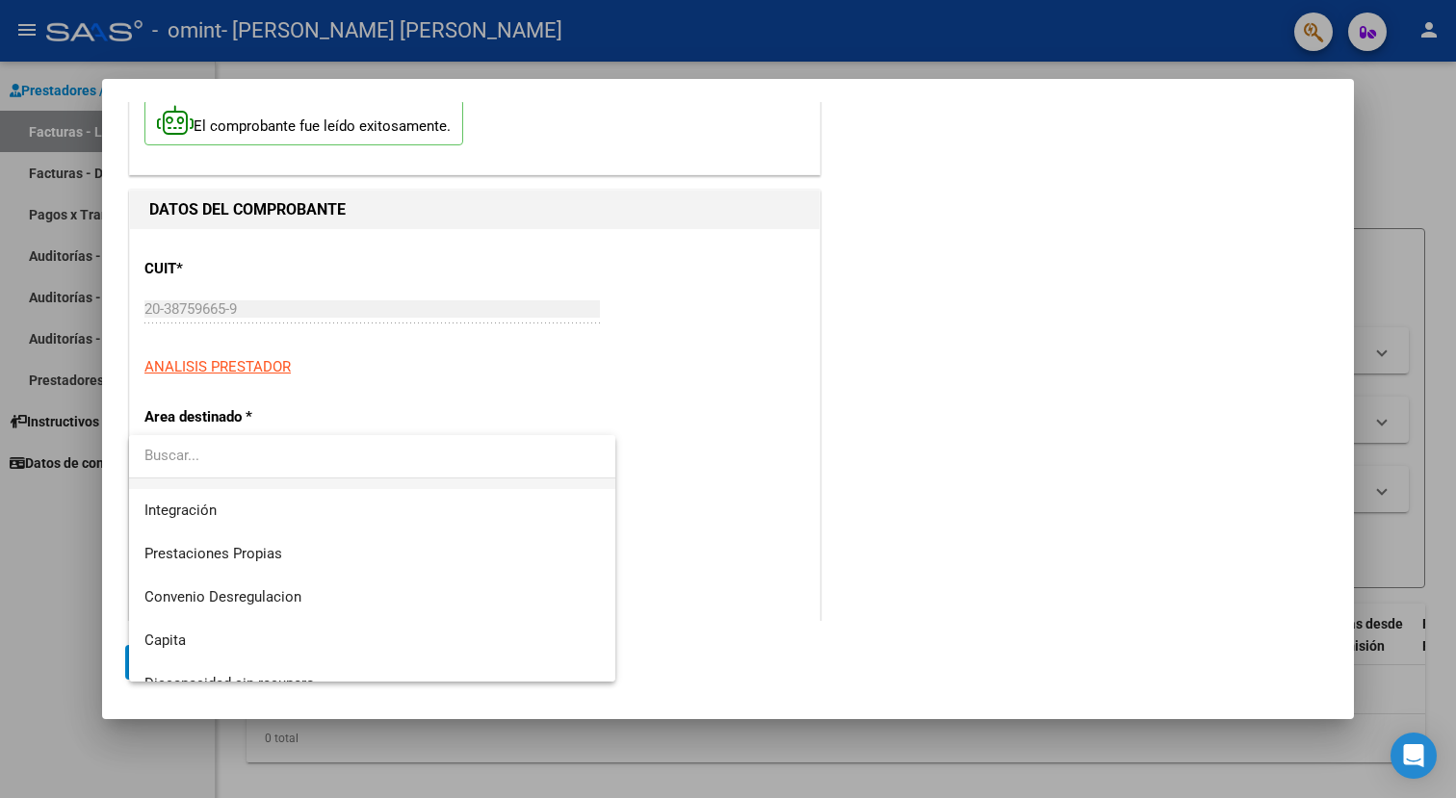
scroll to position [144, 0]
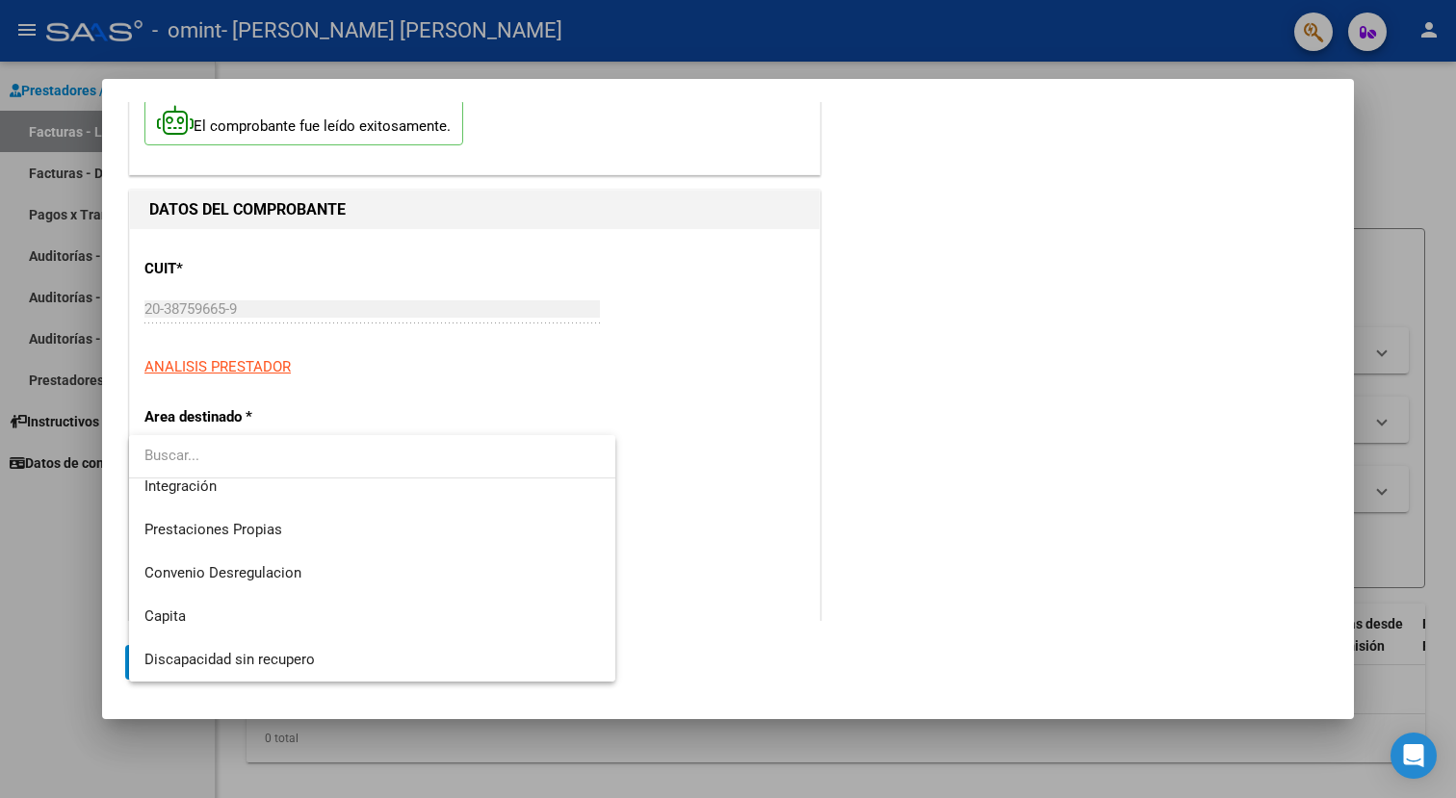
click at [692, 493] on div at bounding box center [728, 399] width 1456 height 798
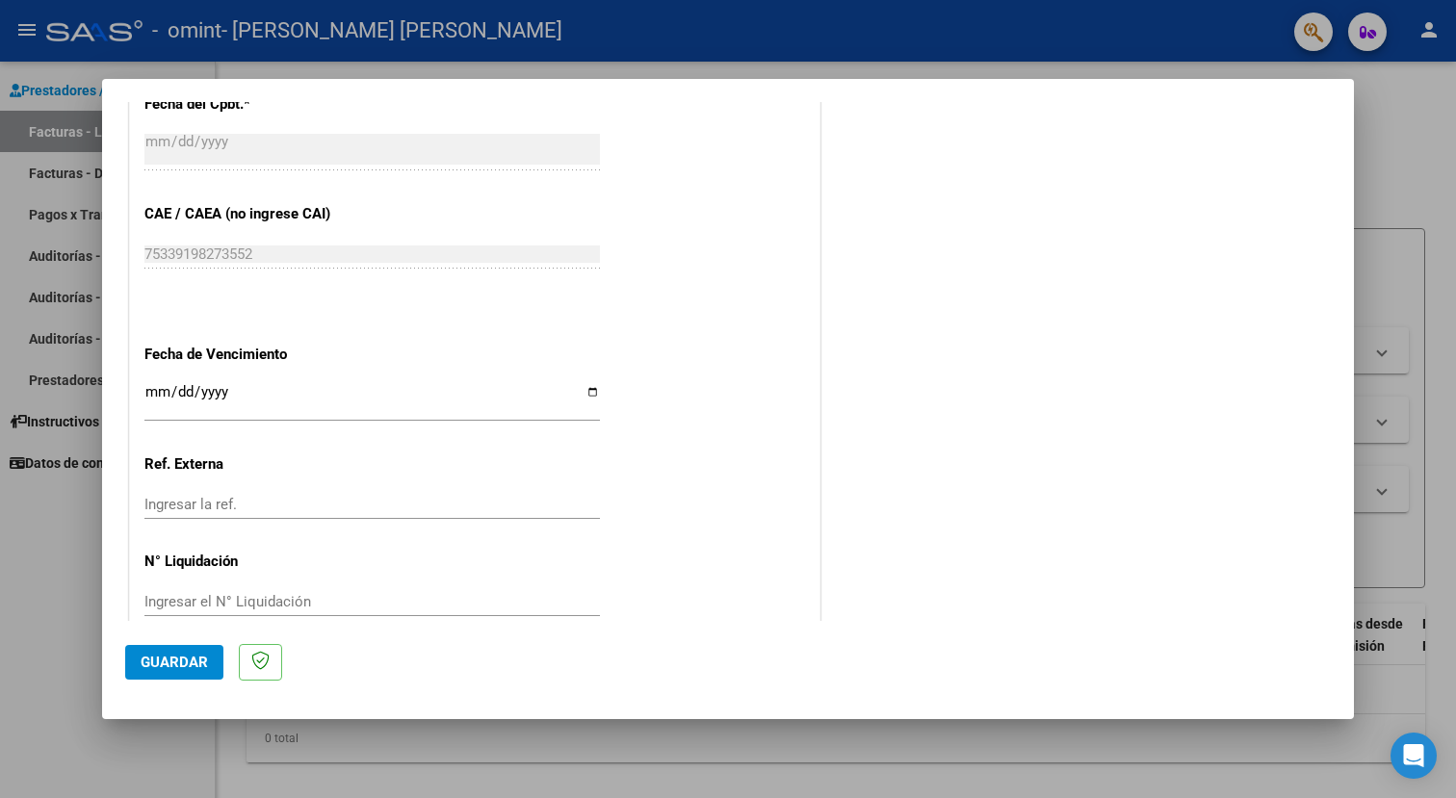
scroll to position [949, 0]
click at [422, 387] on input "Ingresar la fecha" at bounding box center [372, 398] width 456 height 31
click at [606, 321] on div "CUIT * 20-38759665-9 Ingresar CUIT ANALISIS PRESTADOR Area destinado * Seleccio…" at bounding box center [475, 20] width 690 height 1253
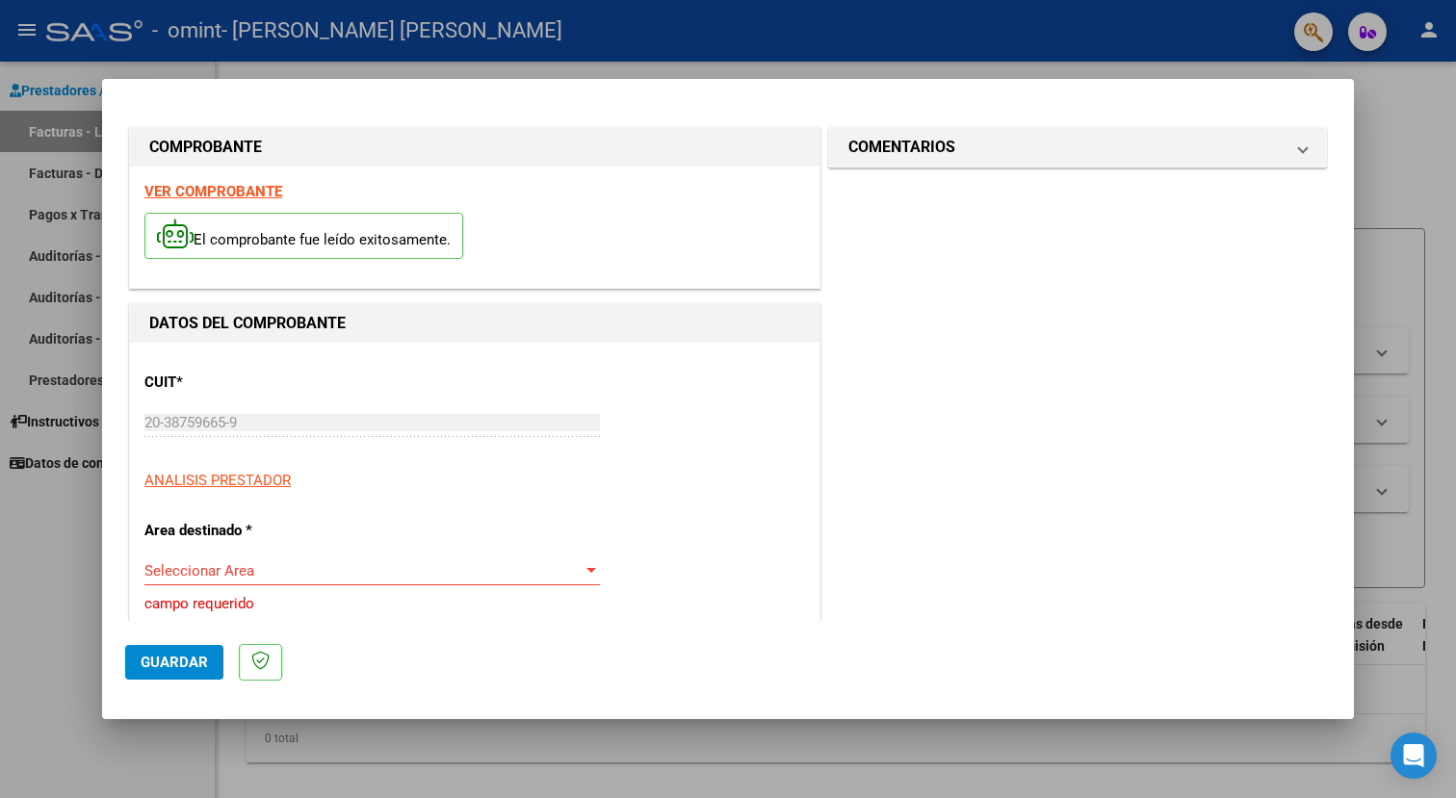
scroll to position [20, 0]
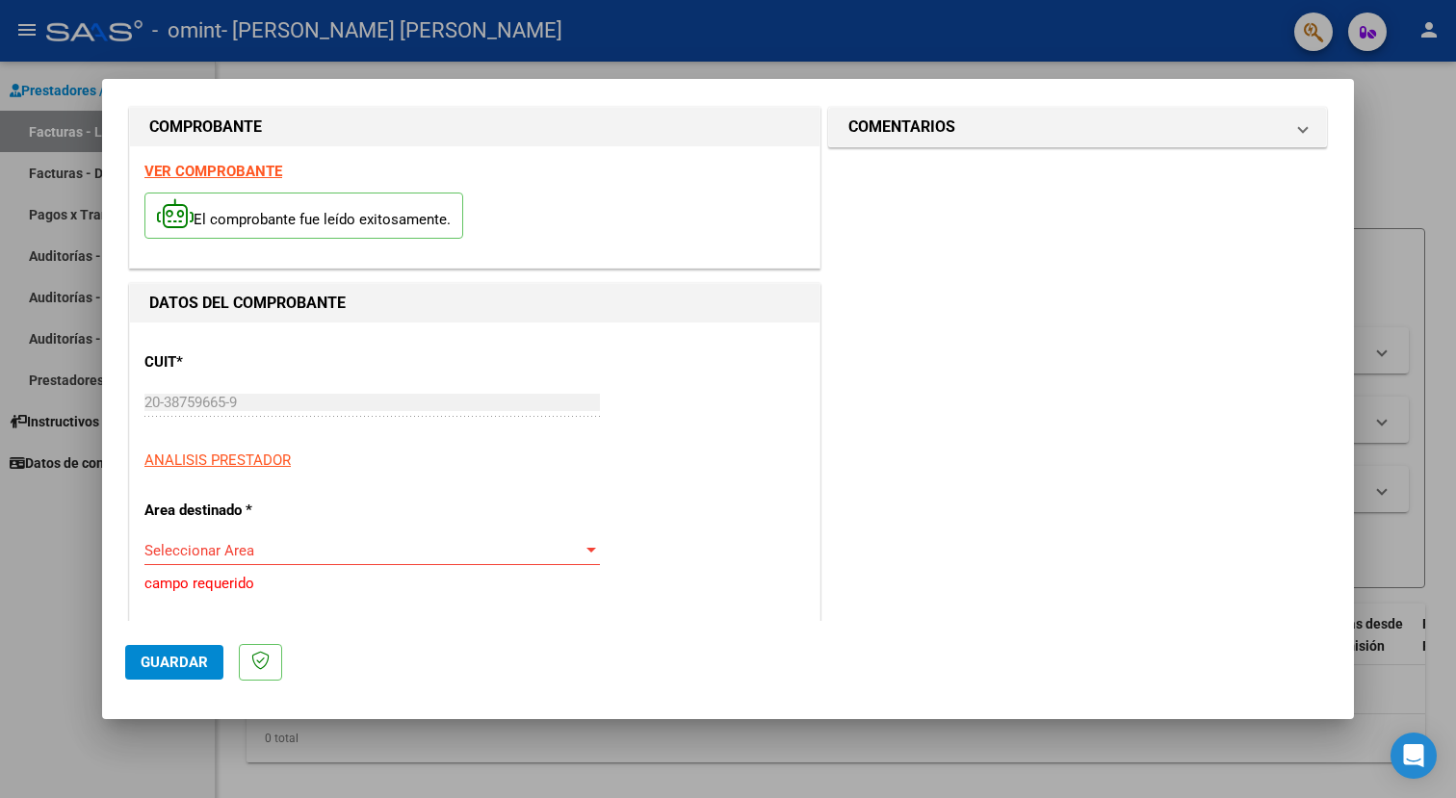
click at [247, 450] on app-link-go-to "ANALISIS PRESTADOR" at bounding box center [217, 461] width 146 height 22
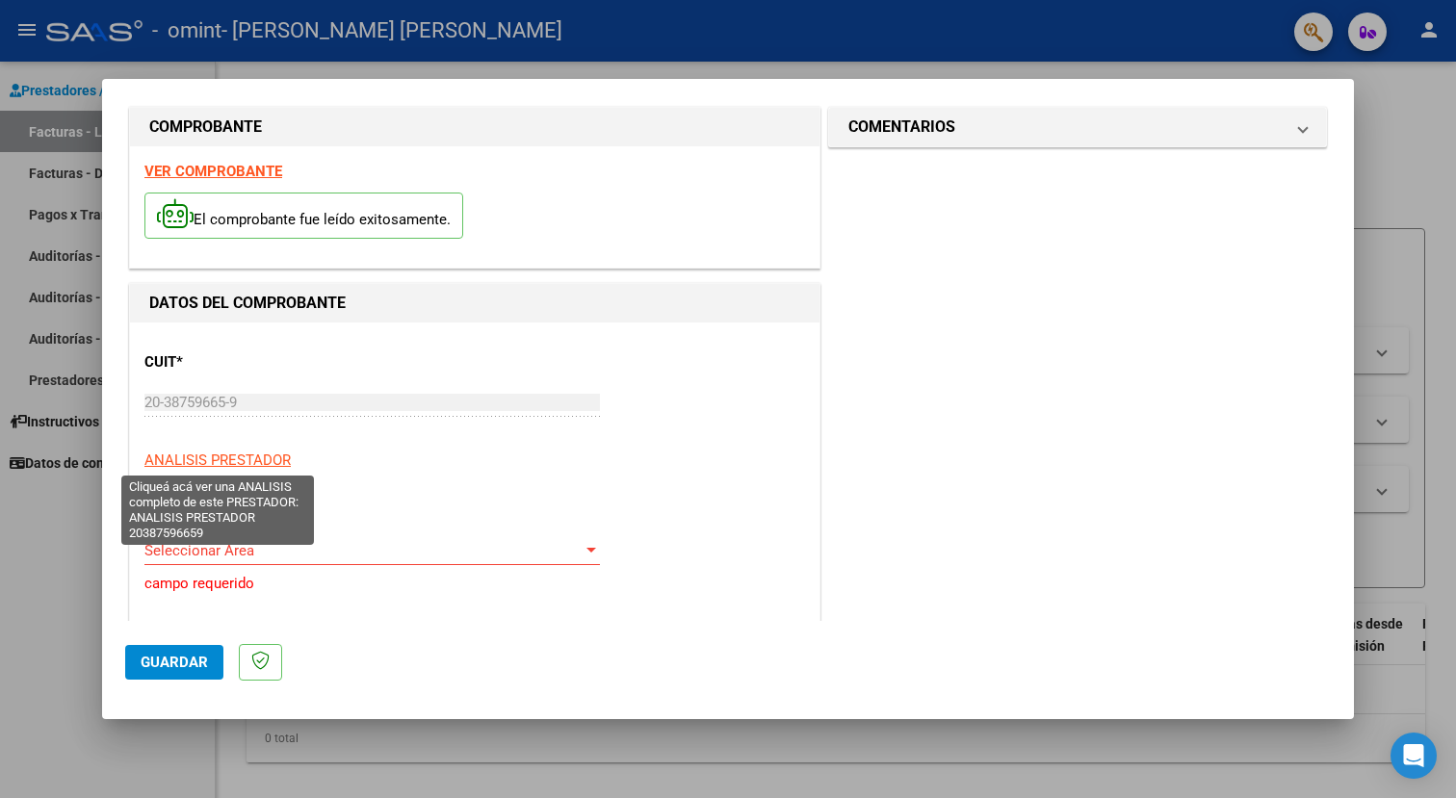
click at [248, 458] on span "ANALISIS PRESTADOR" at bounding box center [217, 460] width 146 height 17
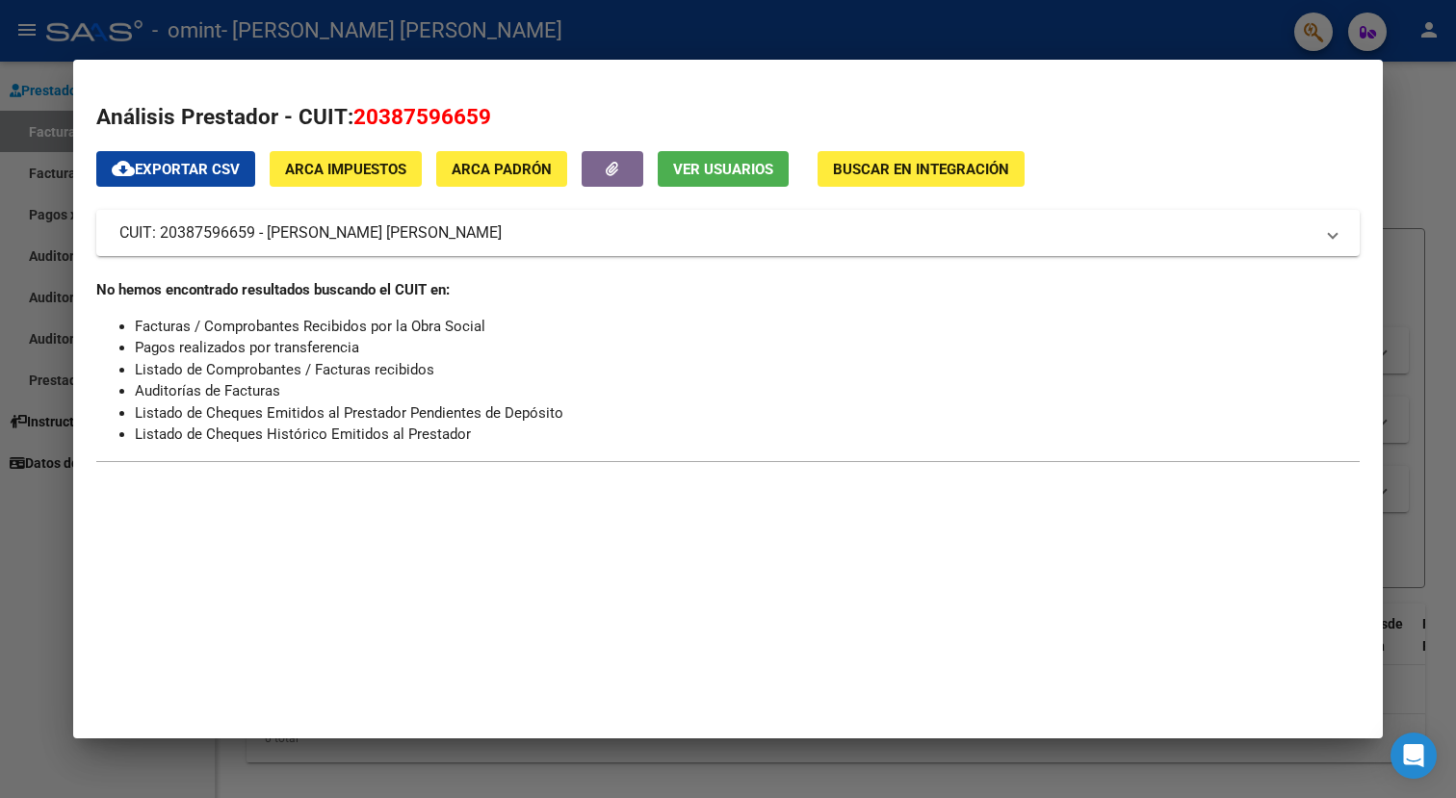
click at [44, 165] on div at bounding box center [728, 399] width 1456 height 798
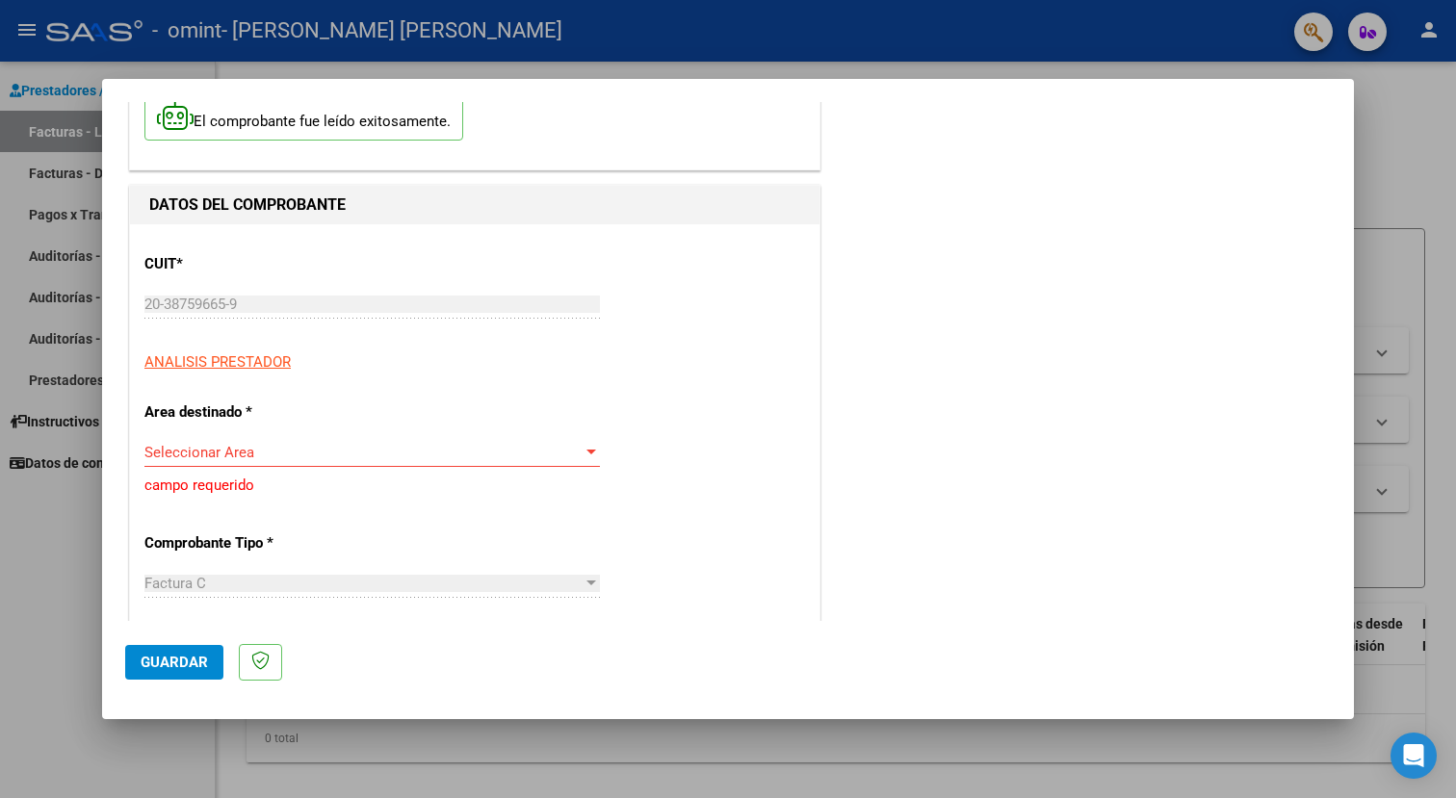
scroll to position [123, 0]
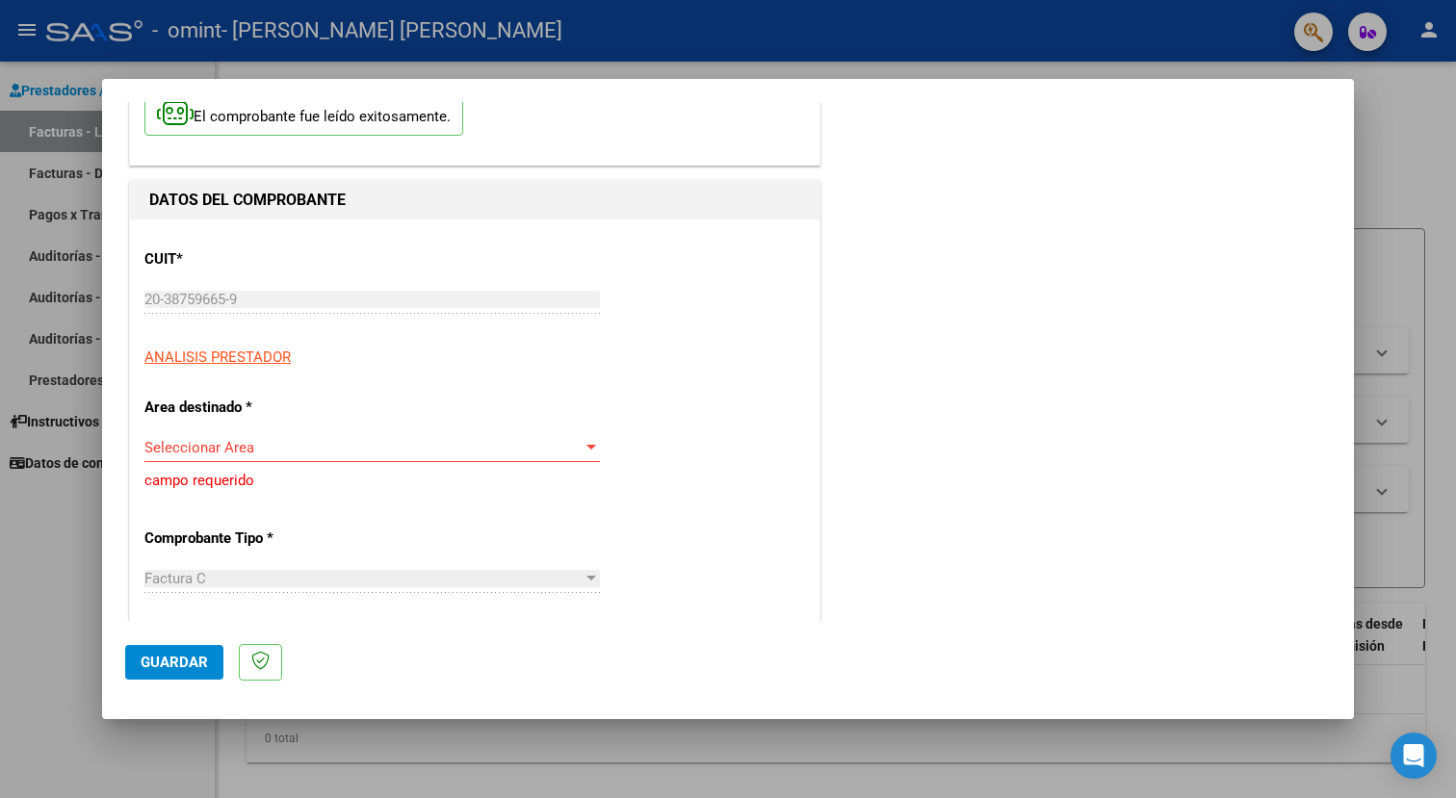
click at [251, 460] on div "Seleccionar Area Seleccionar Area" at bounding box center [372, 447] width 456 height 29
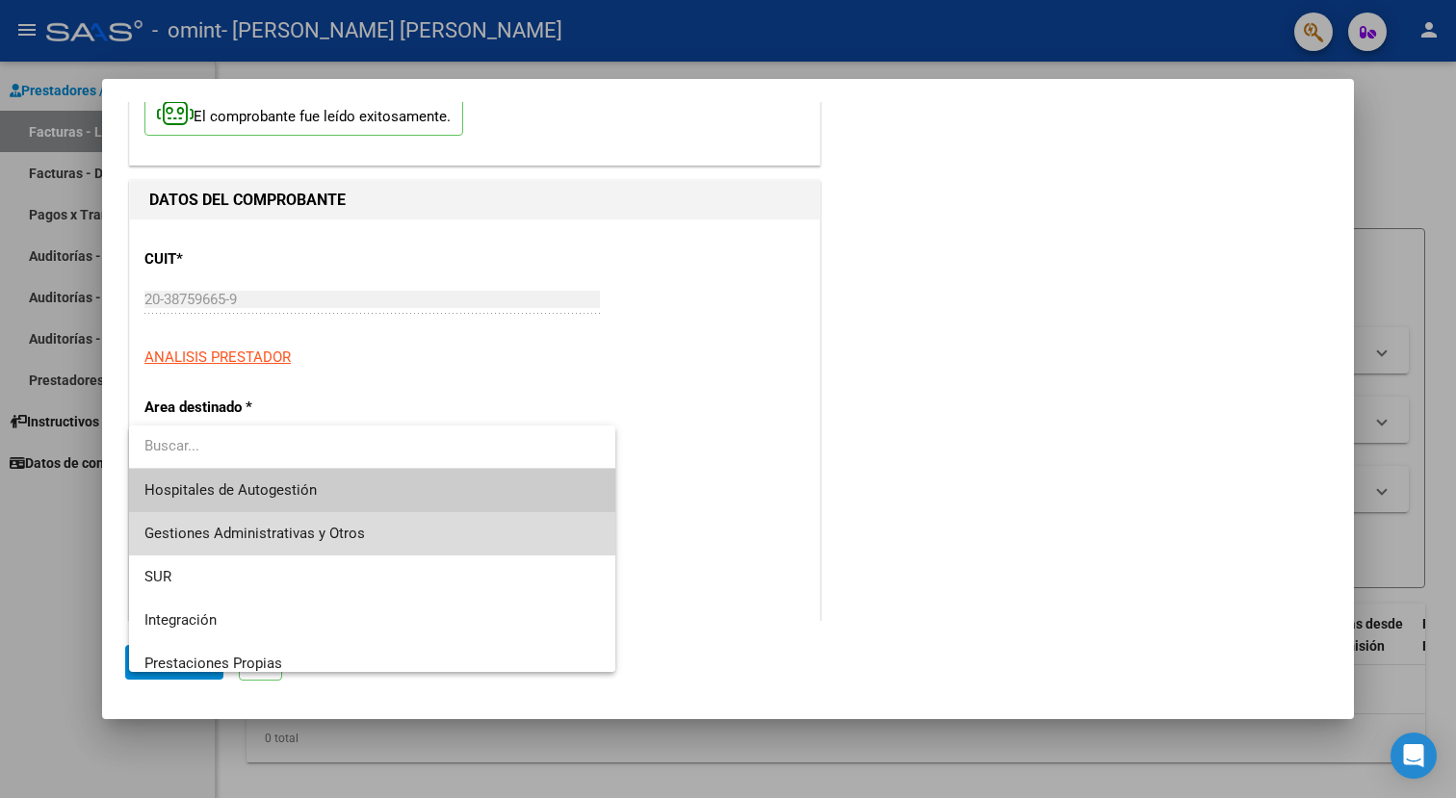
click at [235, 525] on span "Gestiones Administrativas y Otros" at bounding box center [372, 533] width 456 height 43
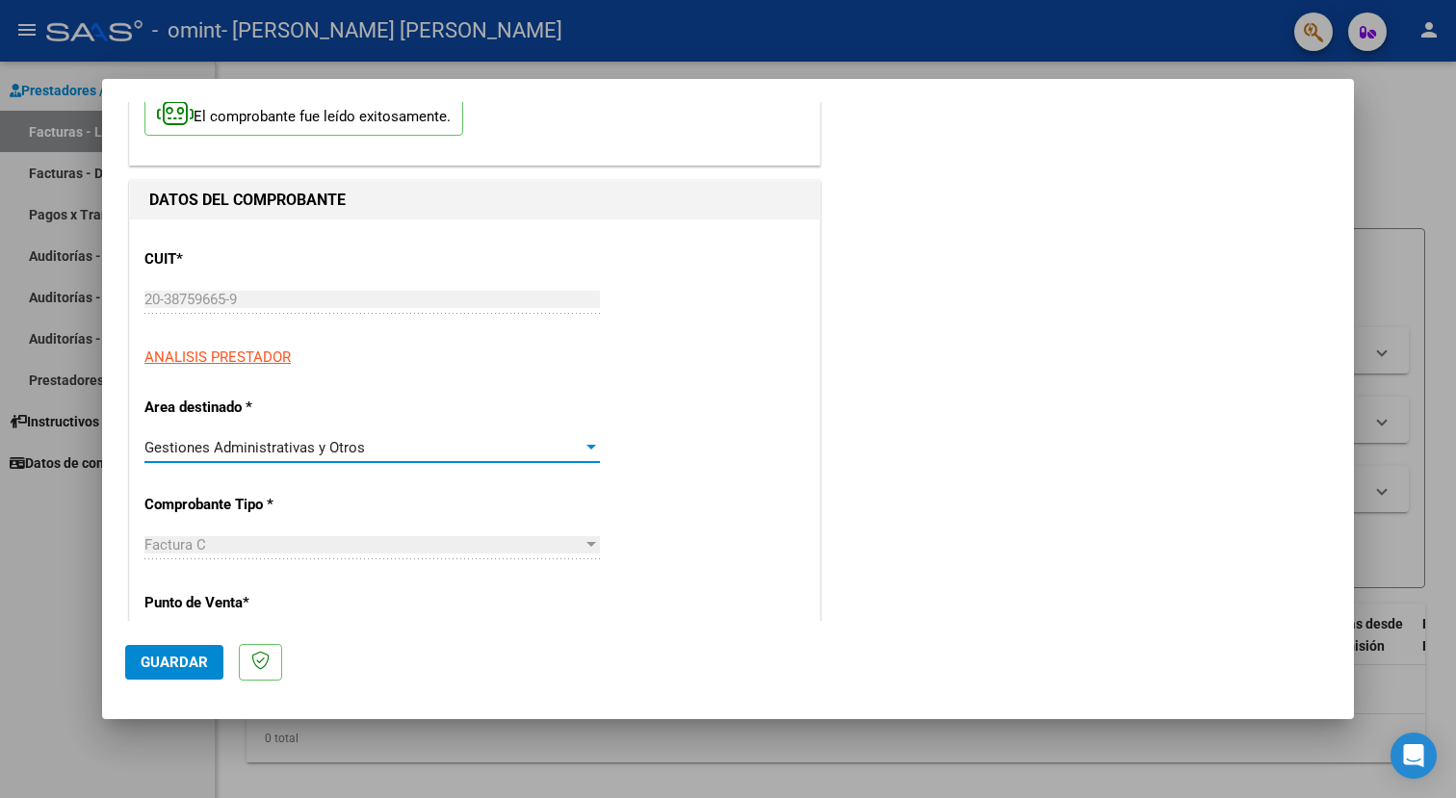
click at [256, 442] on span "Gestiones Administrativas y Otros" at bounding box center [254, 447] width 221 height 17
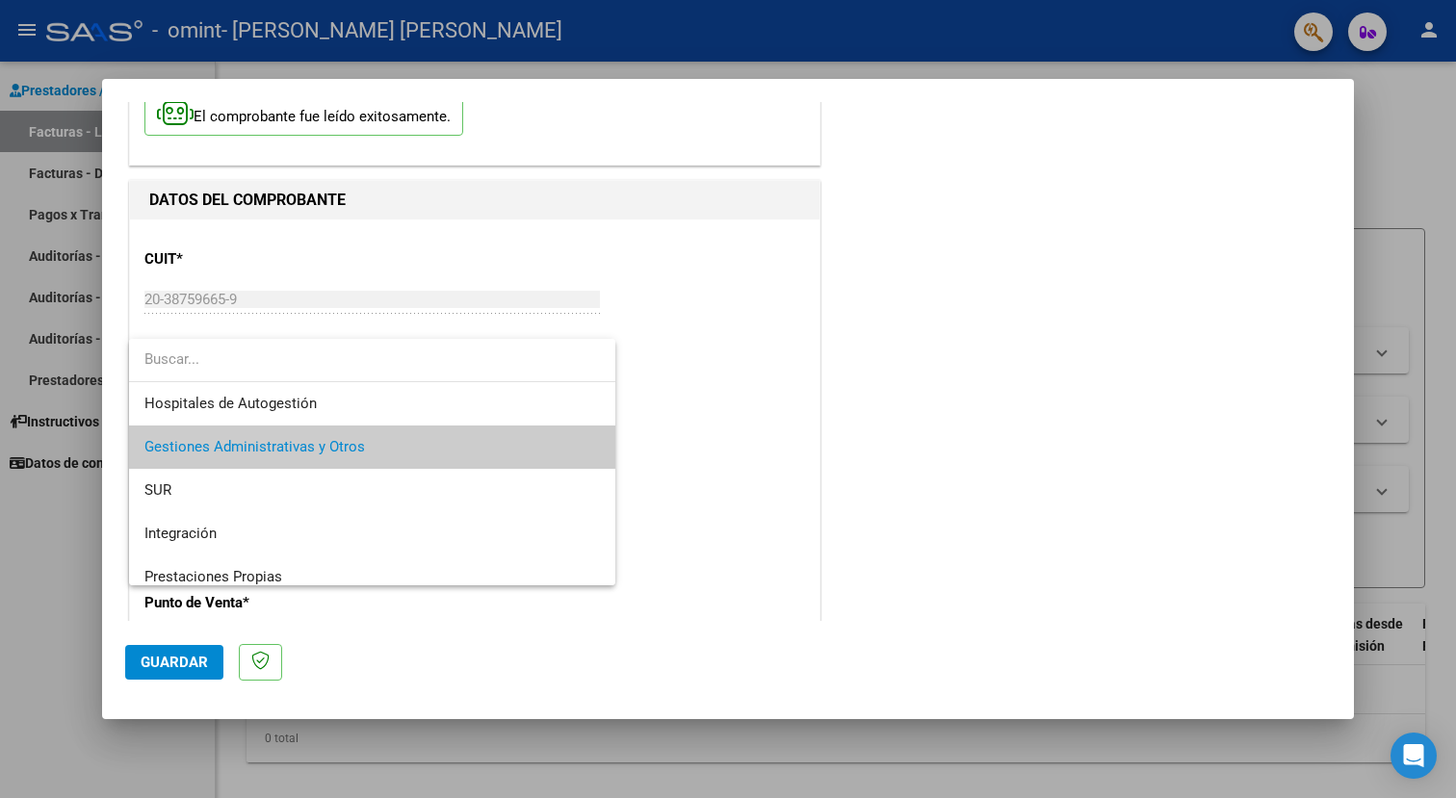
click at [593, 353] on input "dropdown search" at bounding box center [372, 359] width 486 height 43
click at [229, 494] on span "SUR" at bounding box center [372, 490] width 456 height 43
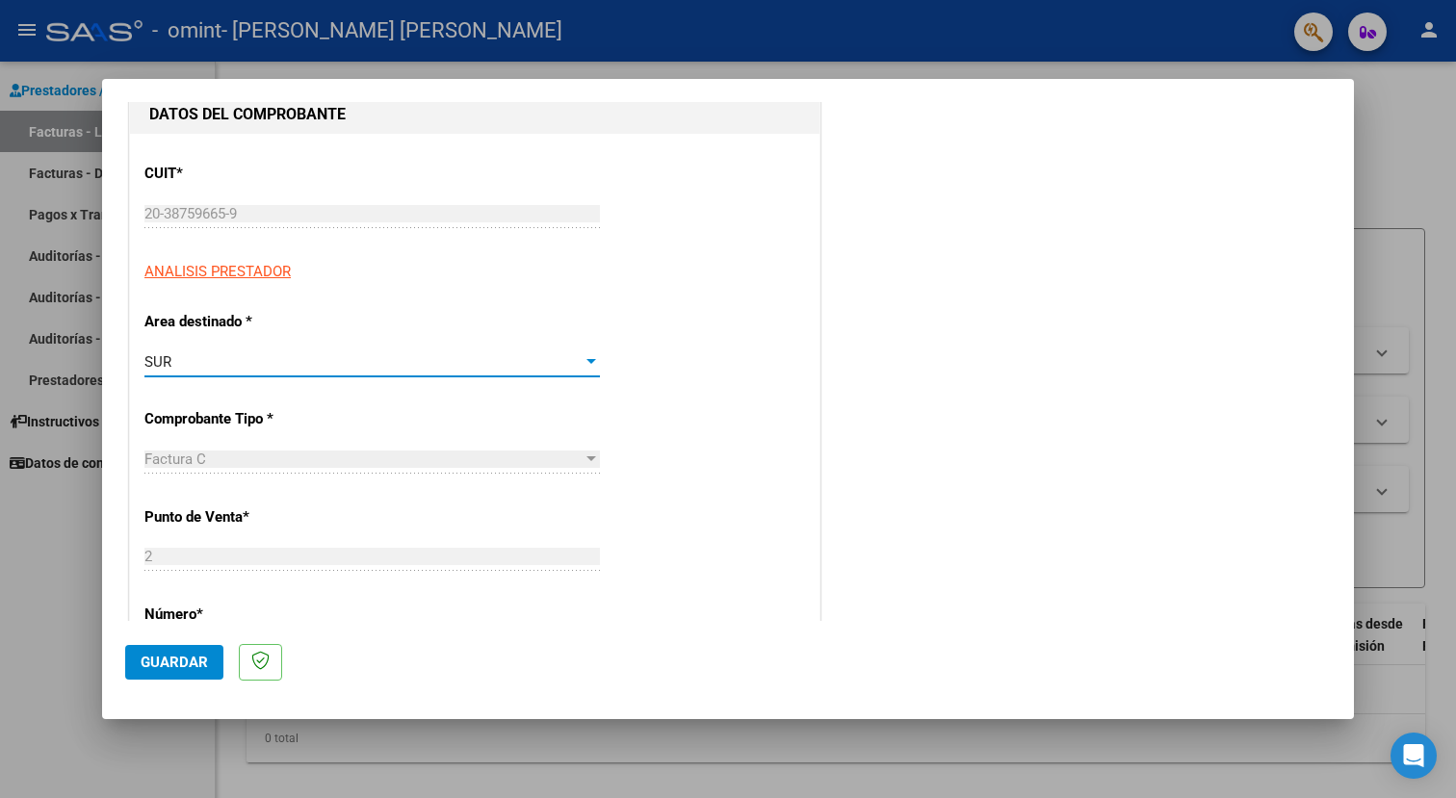
scroll to position [210, 0]
click at [434, 371] on div "SUR Seleccionar Area" at bounding box center [372, 361] width 456 height 29
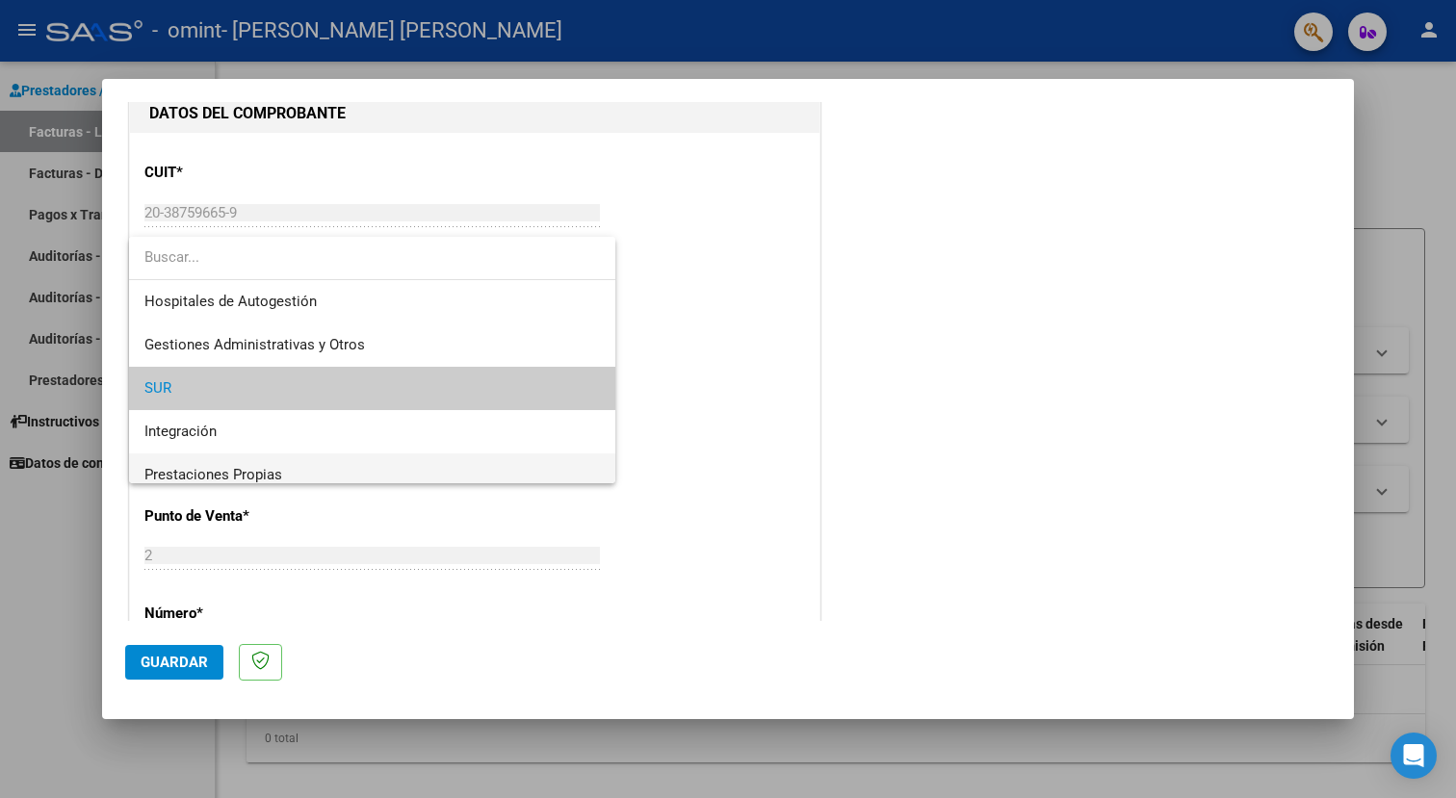
scroll to position [28, 0]
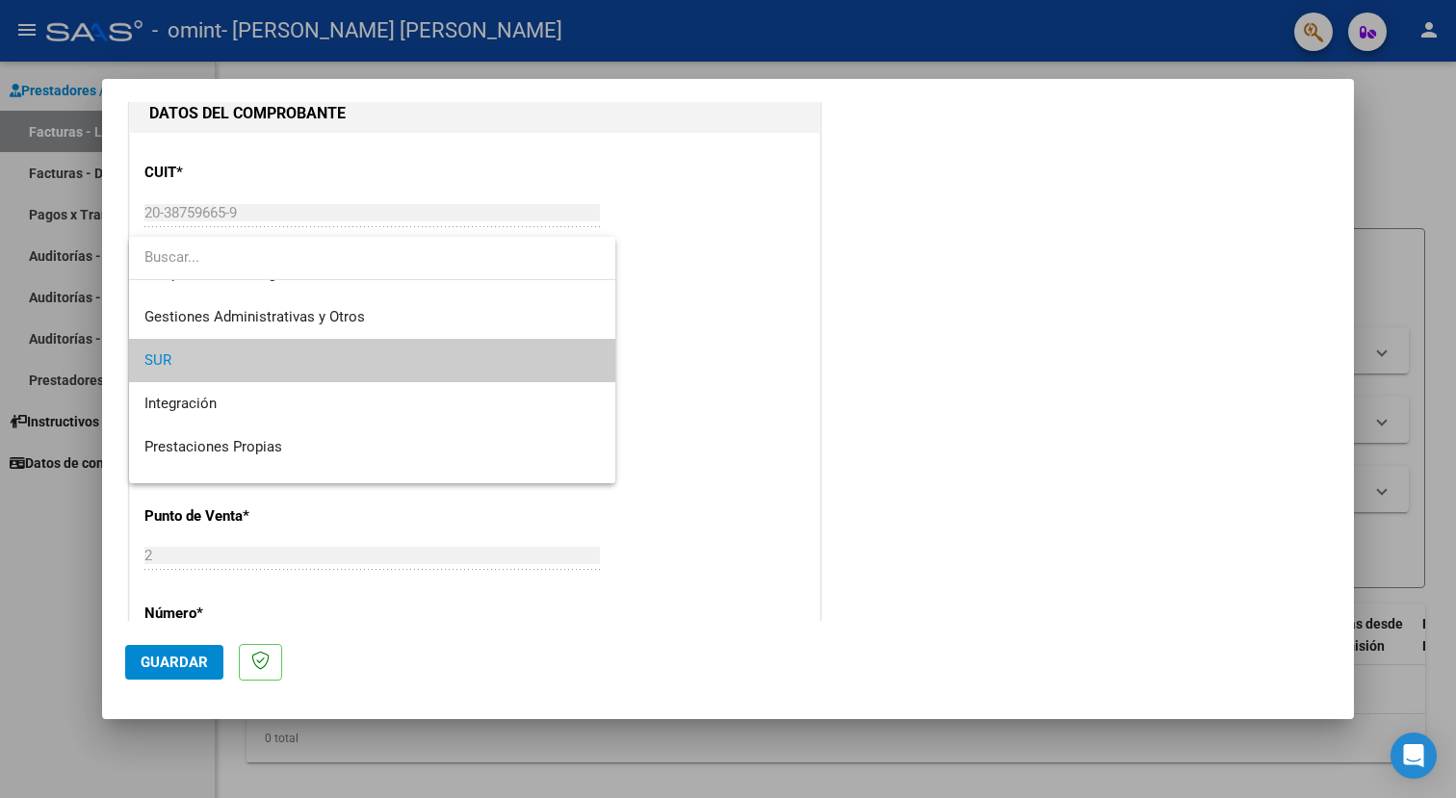
click at [718, 310] on div at bounding box center [728, 399] width 1456 height 798
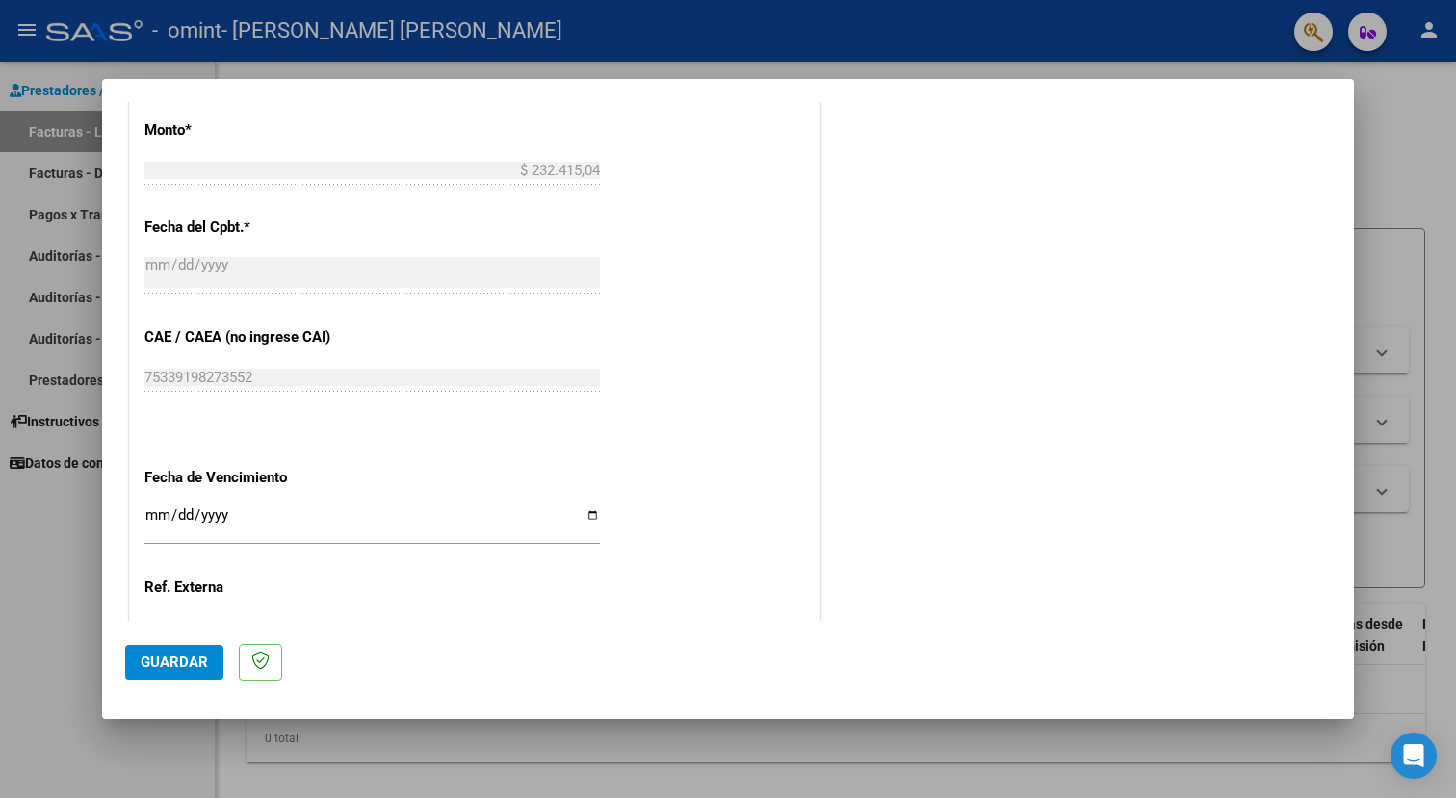
scroll to position [796, 0]
